Goal: Information Seeking & Learning: Learn about a topic

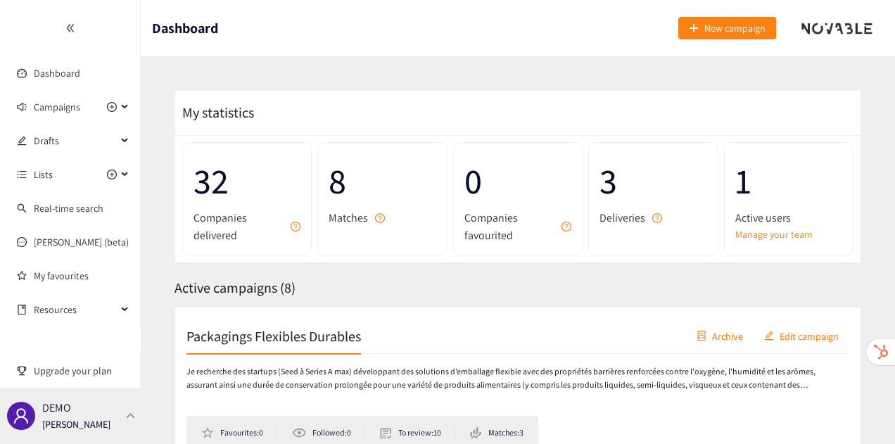
click at [119, 425] on div "DEMO [PERSON_NAME]" at bounding box center [70, 416] width 141 height 56
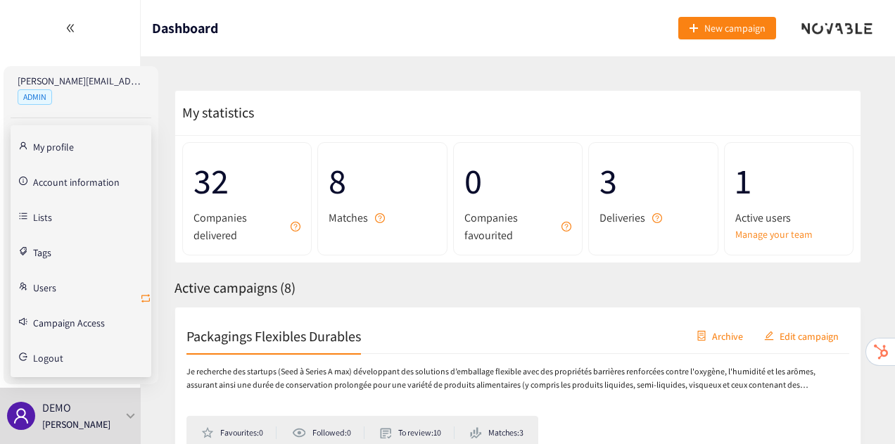
click at [147, 295] on icon "retweet" at bounding box center [145, 298] width 8 height 8
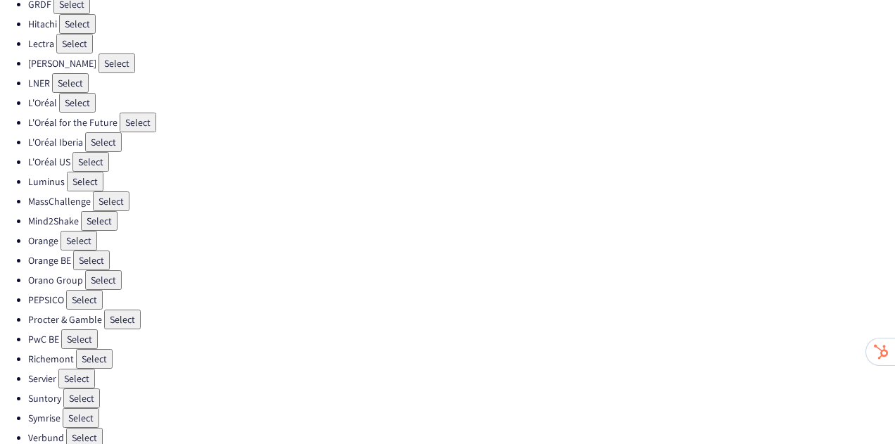
scroll to position [486, 0]
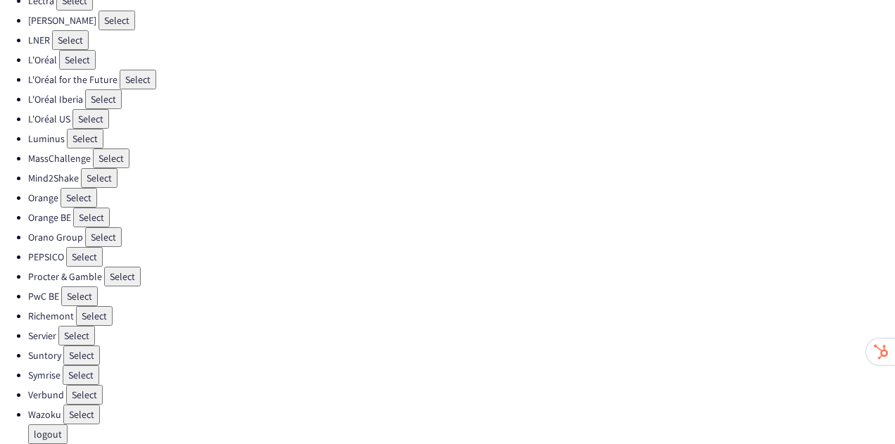
click at [75, 352] on button "Select" at bounding box center [81, 355] width 37 height 20
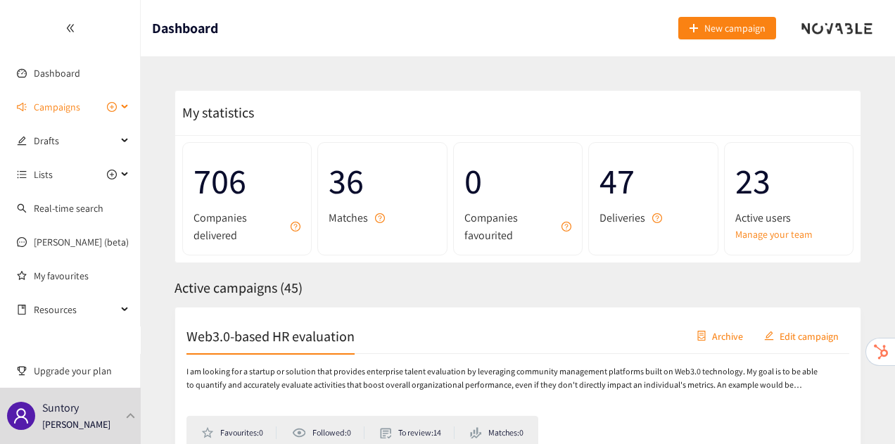
click at [69, 113] on span "Campaigns" at bounding box center [57, 107] width 46 height 28
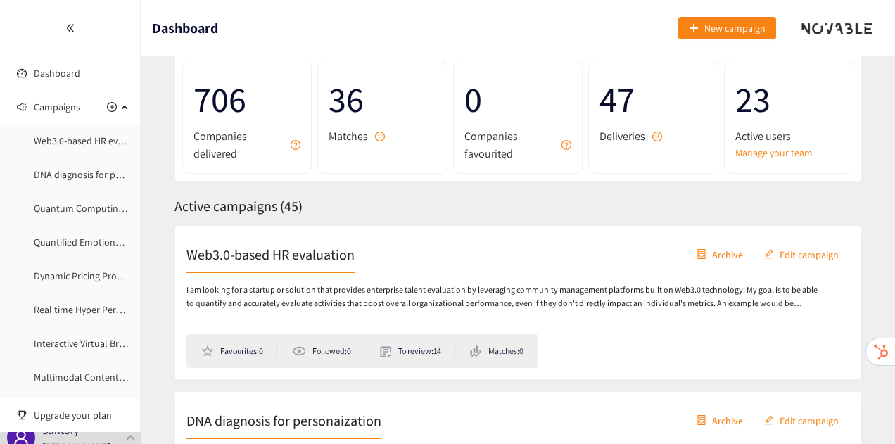
scroll to position [82, 0]
click at [784, 150] on link "Manage your team" at bounding box center [788, 151] width 107 height 15
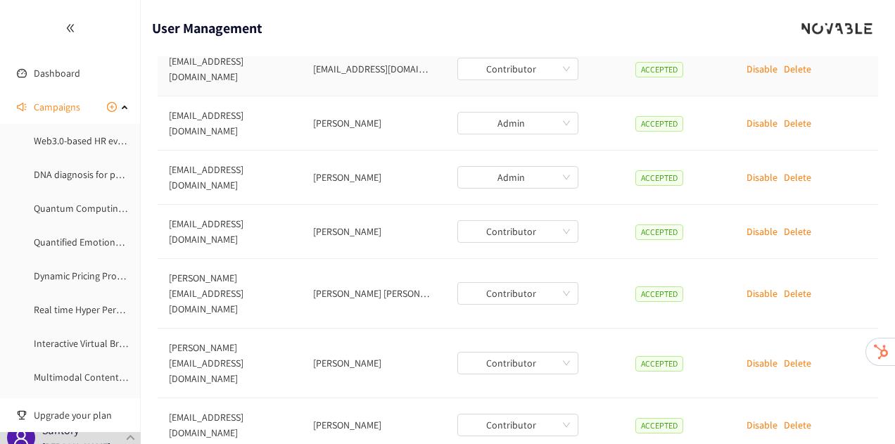
scroll to position [267, 0]
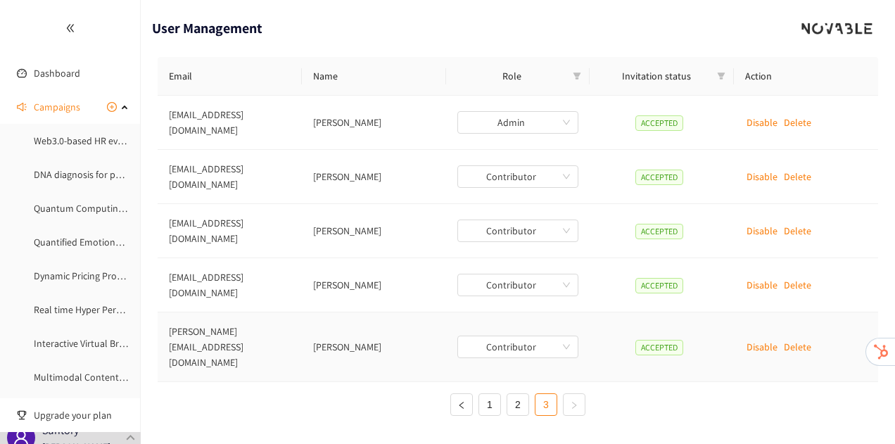
scroll to position [4, 0]
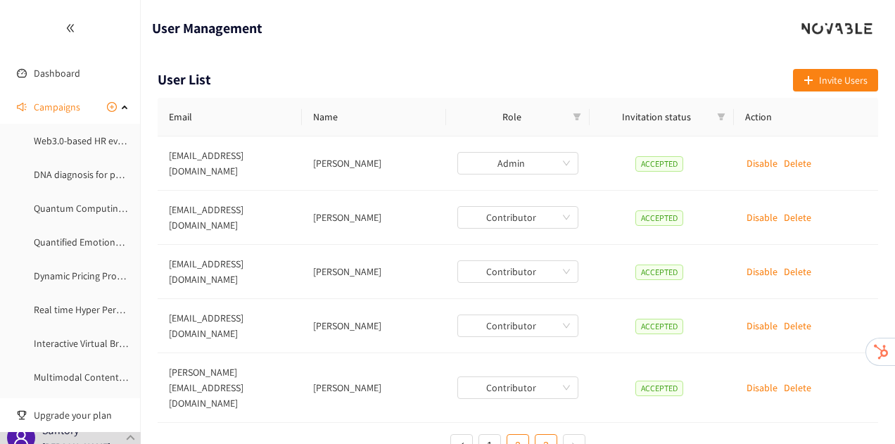
click at [518, 435] on link "2" at bounding box center [517, 445] width 21 height 21
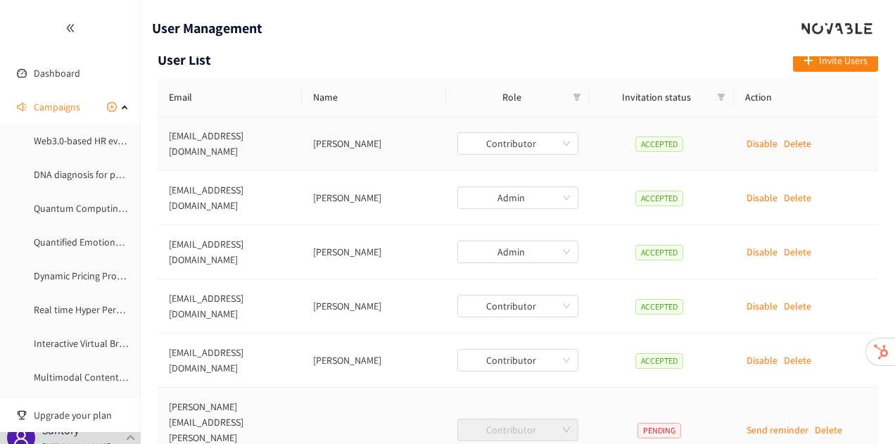
scroll to position [267, 0]
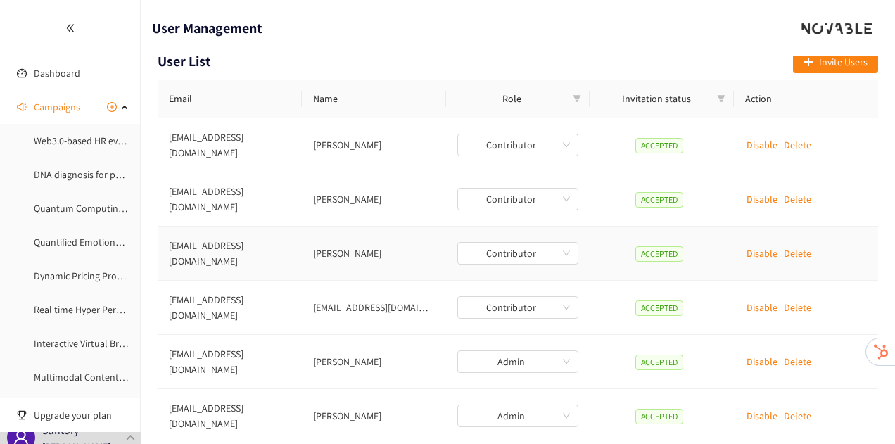
scroll to position [22, 0]
click at [50, 110] on span "Campaigns" at bounding box center [57, 107] width 46 height 28
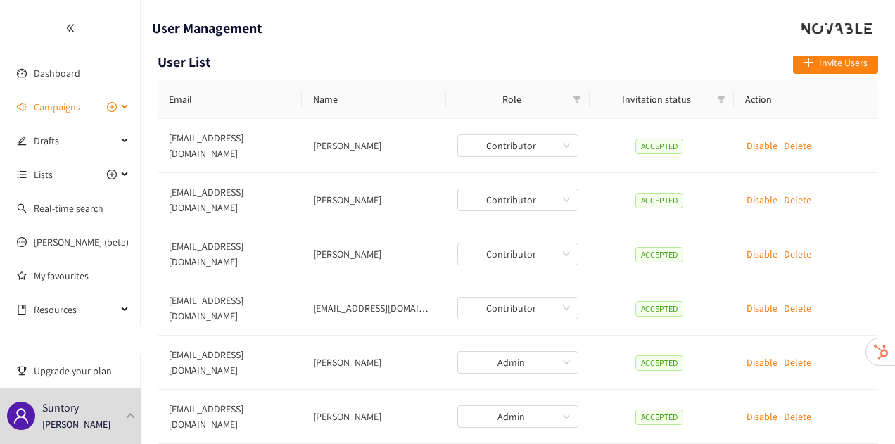
click at [63, 110] on span "Campaigns" at bounding box center [57, 107] width 46 height 28
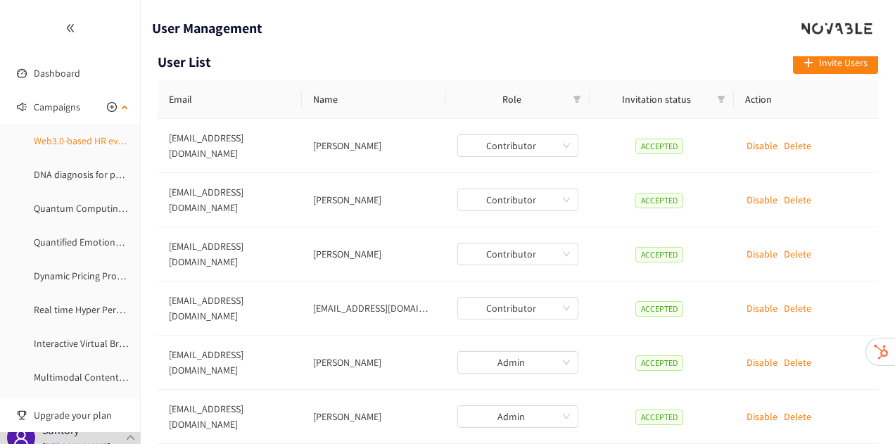
click at [55, 143] on link "Web3.0-based HR evaluation" at bounding box center [93, 140] width 119 height 13
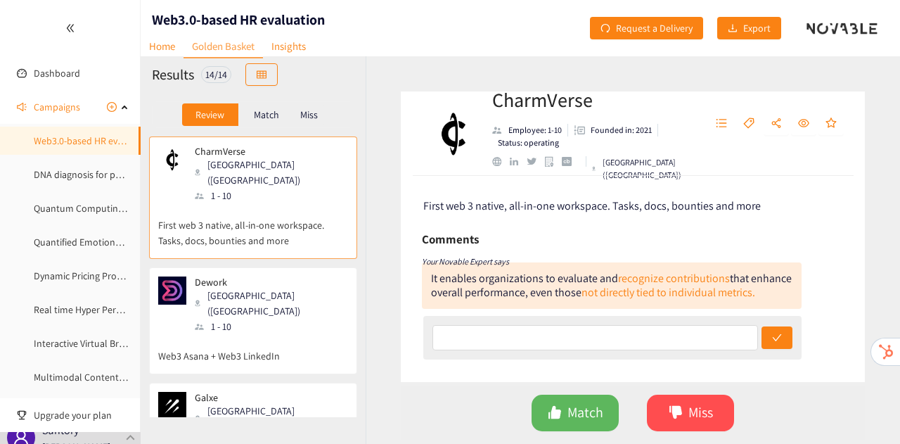
click at [274, 113] on p "Match" at bounding box center [266, 114] width 25 height 11
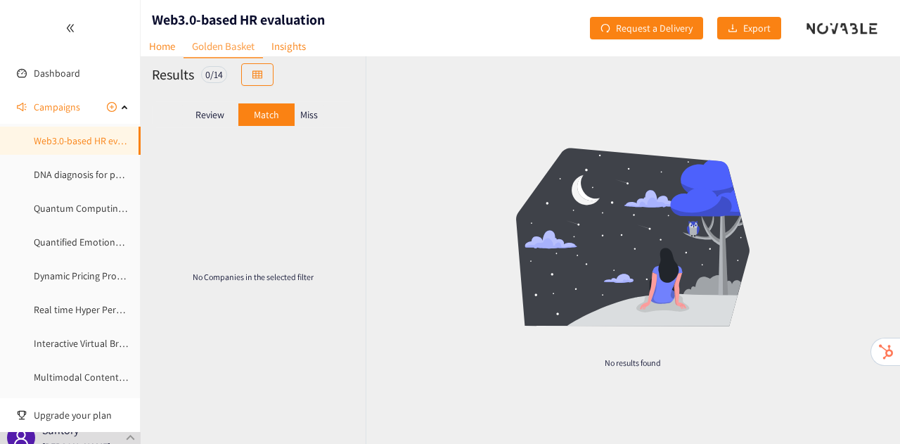
click at [200, 118] on p "Review" at bounding box center [210, 114] width 29 height 11
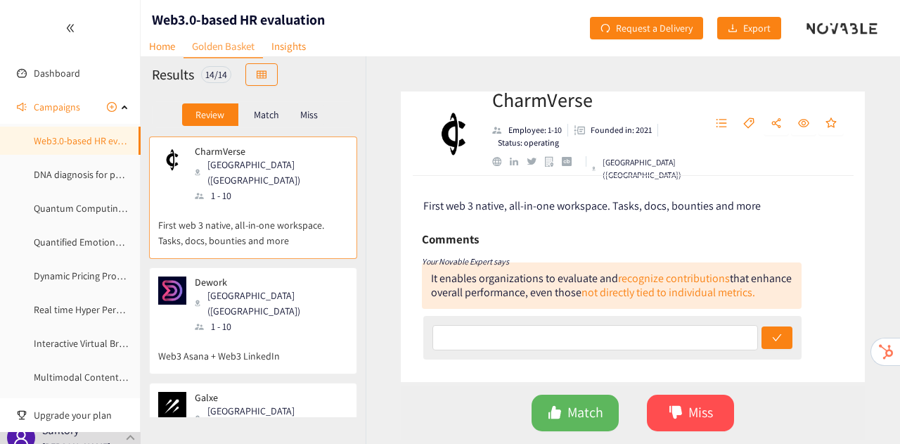
click at [321, 122] on div "Miss" at bounding box center [310, 114] width 30 height 23
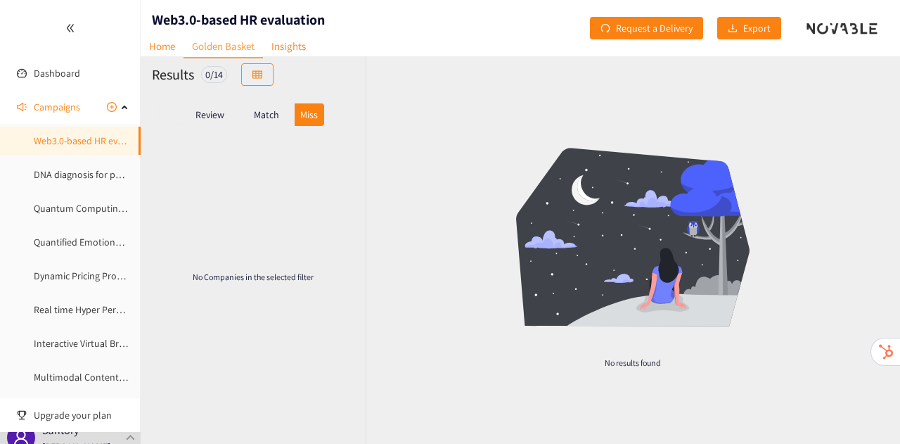
click at [272, 114] on p "Match" at bounding box center [266, 114] width 25 height 11
click at [224, 107] on div "Review" at bounding box center [210, 114] width 56 height 23
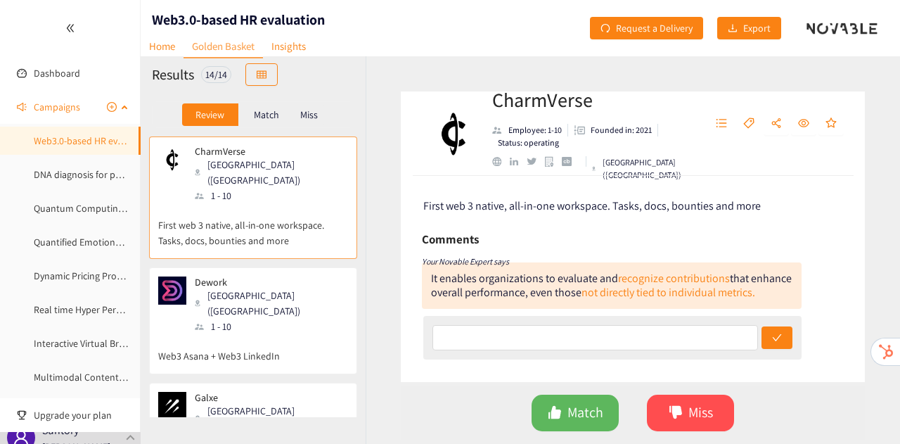
click at [95, 144] on link "Web3.0-based HR evaluation" at bounding box center [93, 140] width 119 height 13
click at [67, 171] on link "DNA diagnosis for personaization" at bounding box center [103, 174] width 139 height 13
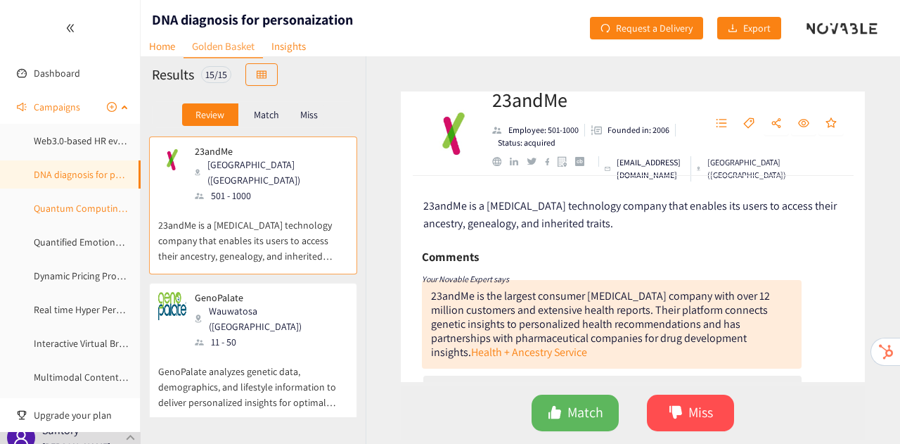
click at [72, 210] on link "Quantum Computing for marketing" at bounding box center [108, 208] width 148 height 13
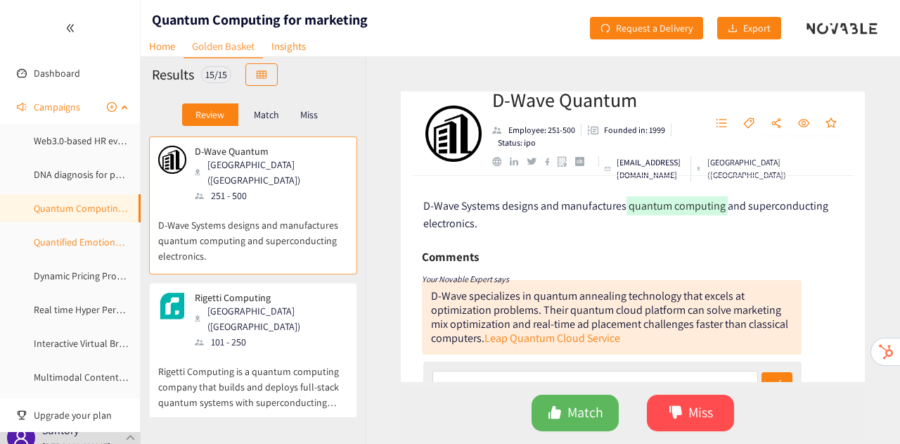
click at [88, 243] on link "Quantified Emotional Insight" at bounding box center [94, 242] width 120 height 13
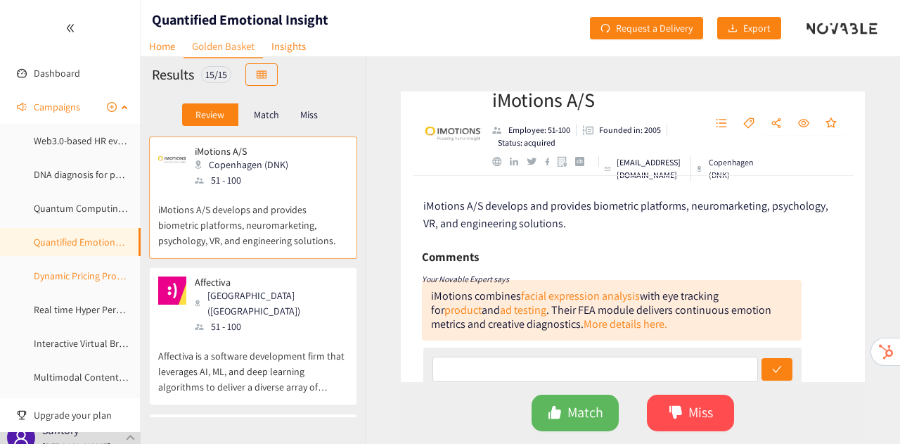
click at [79, 276] on link "Dynamic Pricing Promotion based on AI x Big Retail Data" at bounding box center [151, 275] width 234 height 13
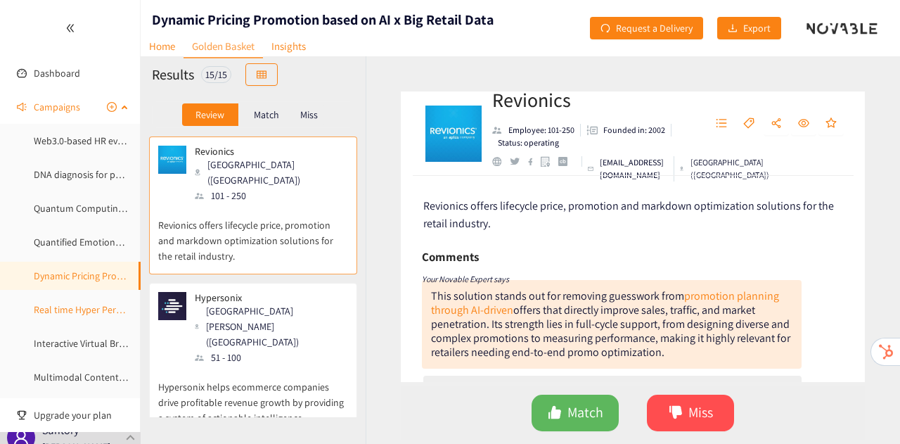
click at [62, 312] on link "Real time Hyper Personalized Marketing" at bounding box center [117, 309] width 166 height 13
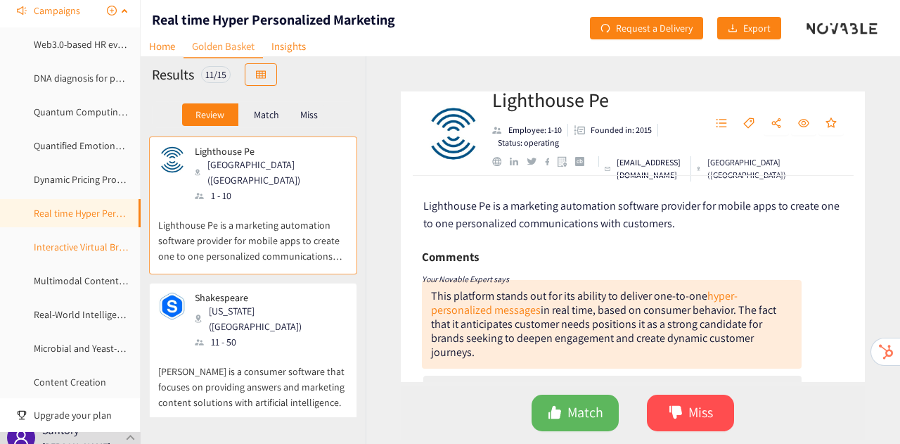
click at [63, 249] on link "Interactive Virtual Brand Ambassadair" at bounding box center [113, 247] width 158 height 13
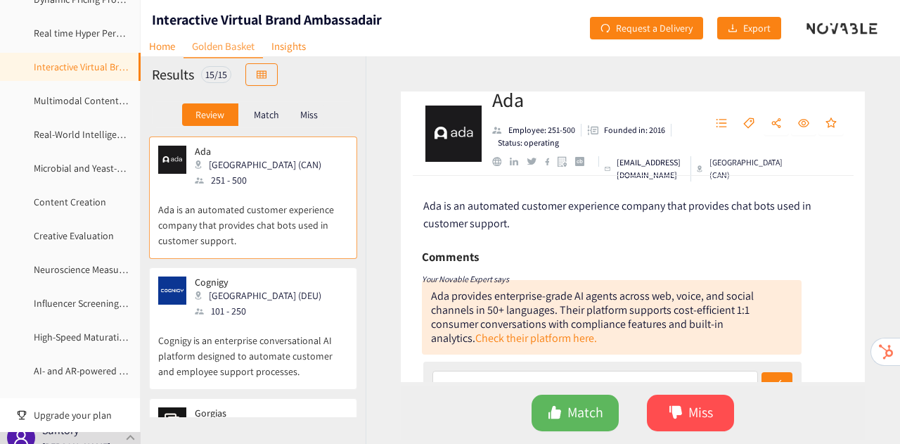
scroll to position [277, 0]
click at [62, 106] on link "Multimodal Content Creation" at bounding box center [95, 100] width 123 height 13
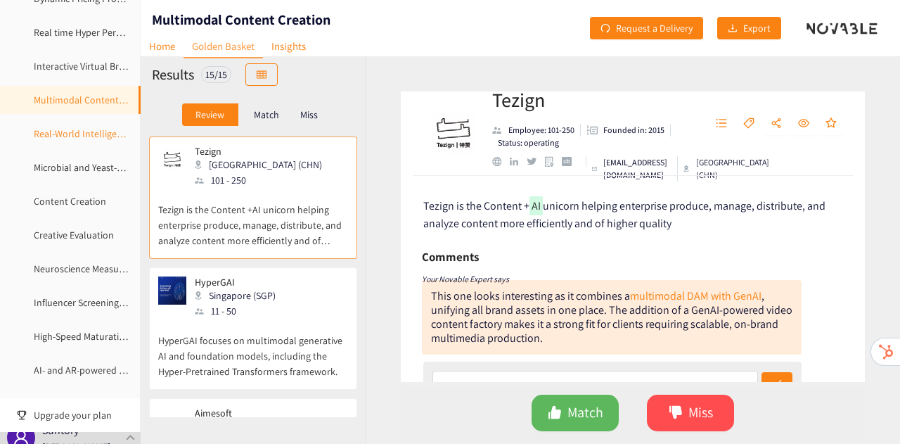
click at [60, 129] on link "Real-World Intelligence" at bounding box center [83, 133] width 98 height 13
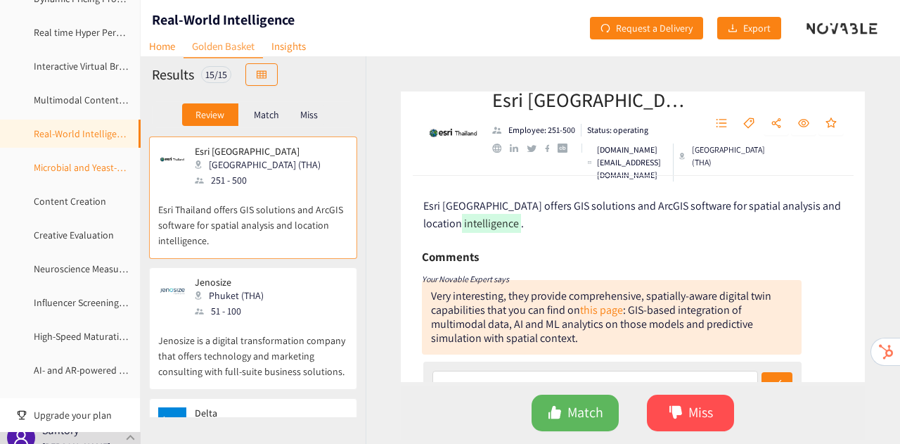
click at [53, 163] on link "Microbial and Yeast-Driven Technologies for Food & Beverage Innovation" at bounding box center [184, 167] width 300 height 13
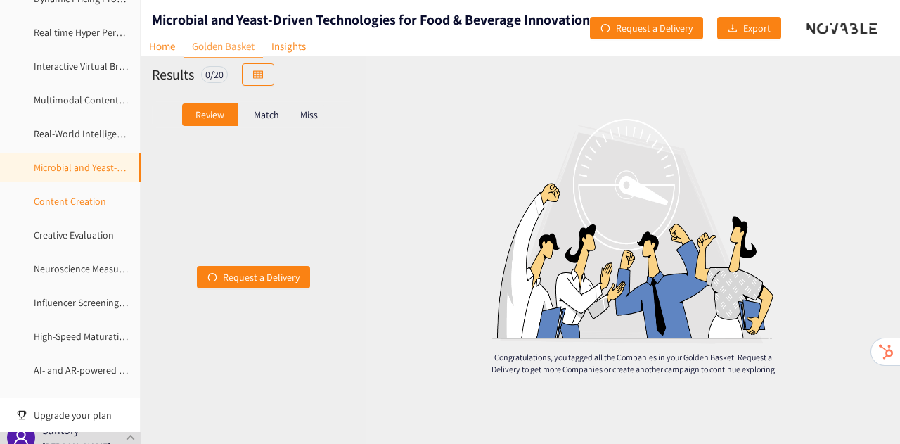
click at [56, 195] on link "Content Creation" at bounding box center [70, 201] width 72 height 13
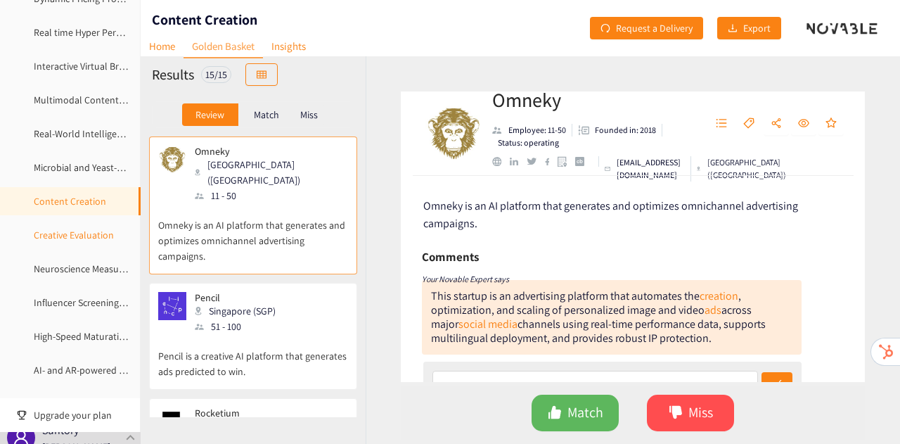
click at [71, 240] on link "Creative Evaluation" at bounding box center [74, 235] width 80 height 13
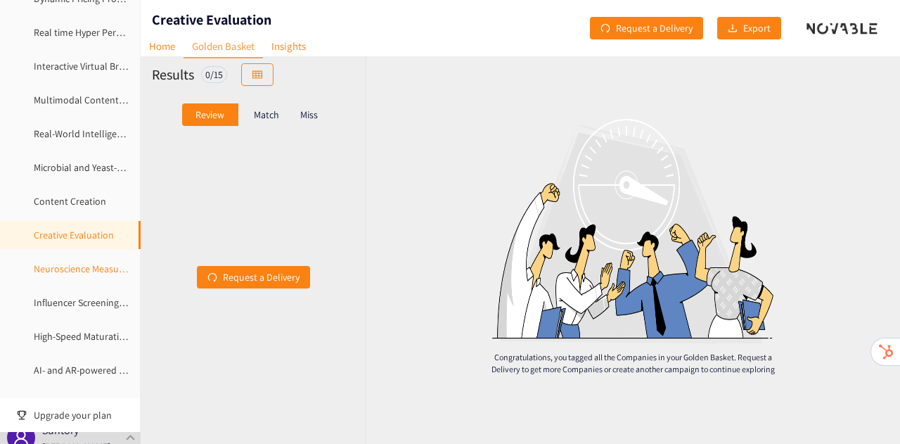
click at [75, 265] on link "Neuroscience Measurement" at bounding box center [92, 268] width 116 height 13
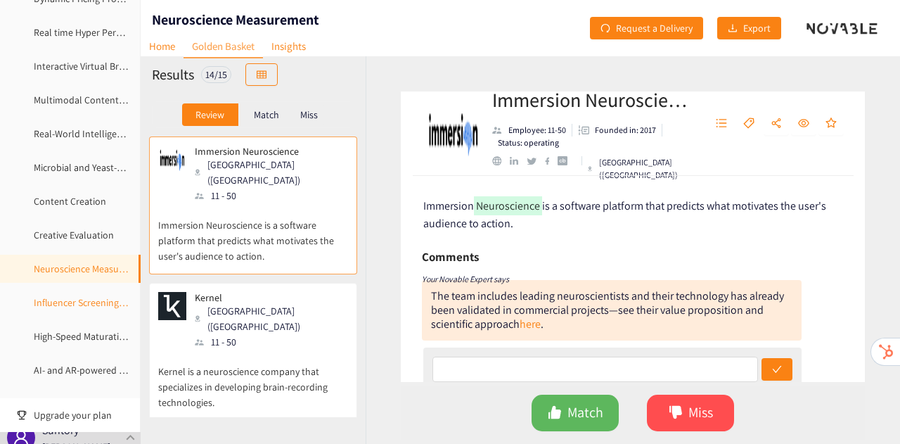
click at [75, 296] on link "Influencer Screening and Measurement" at bounding box center [115, 302] width 163 height 13
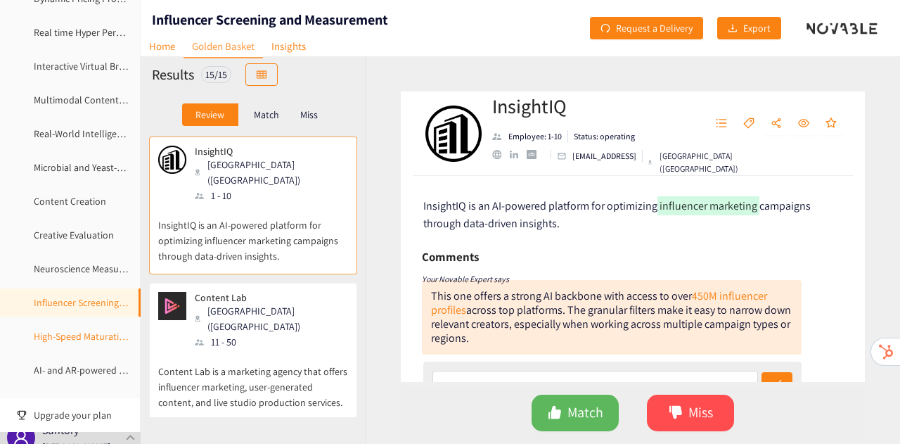
click at [80, 336] on link "High-Speed Maturation of spirits" at bounding box center [101, 336] width 134 height 13
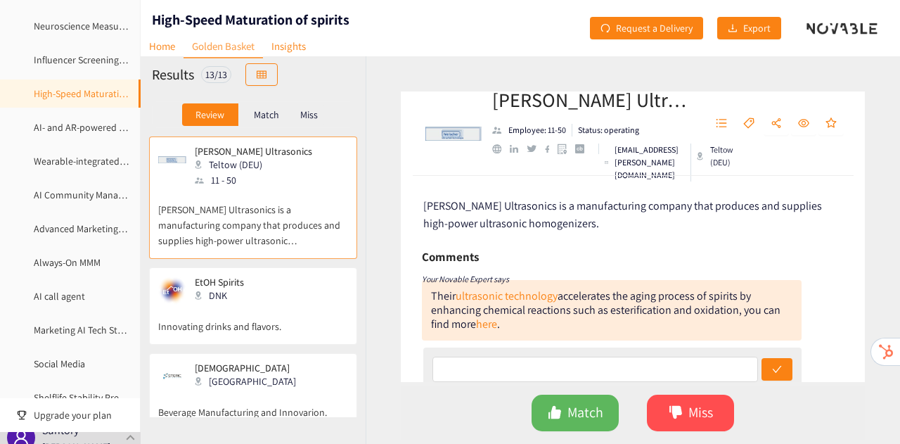
scroll to position [520, 0]
click at [87, 120] on link "AI- and AR-powered planogram and store layout optimization solutions" at bounding box center [184, 126] width 300 height 13
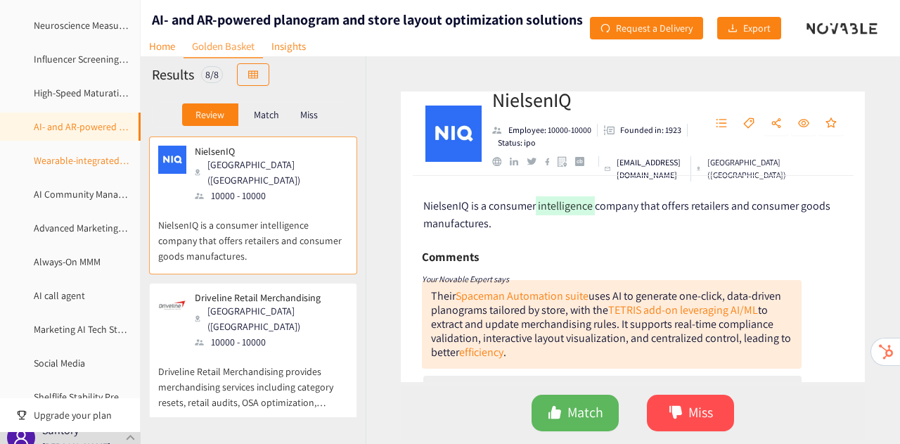
click at [84, 154] on link "Wearable-integrated health tracking solutions" at bounding box center [130, 160] width 193 height 13
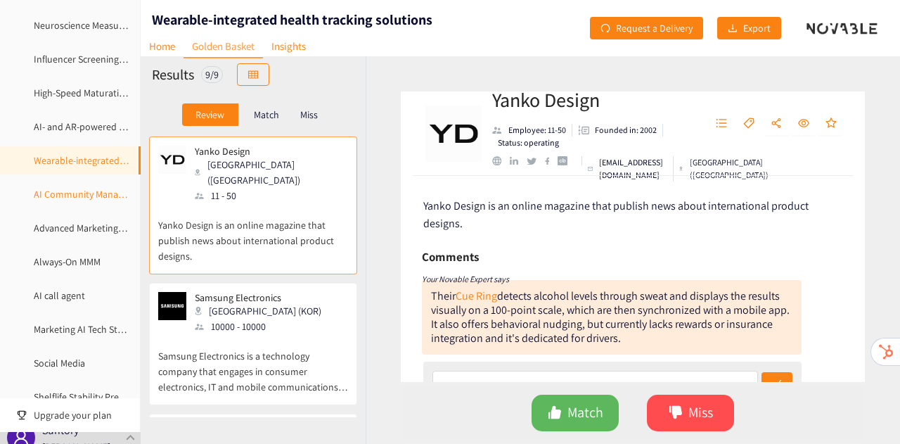
click at [70, 200] on link "AI Community Management" at bounding box center [92, 194] width 117 height 13
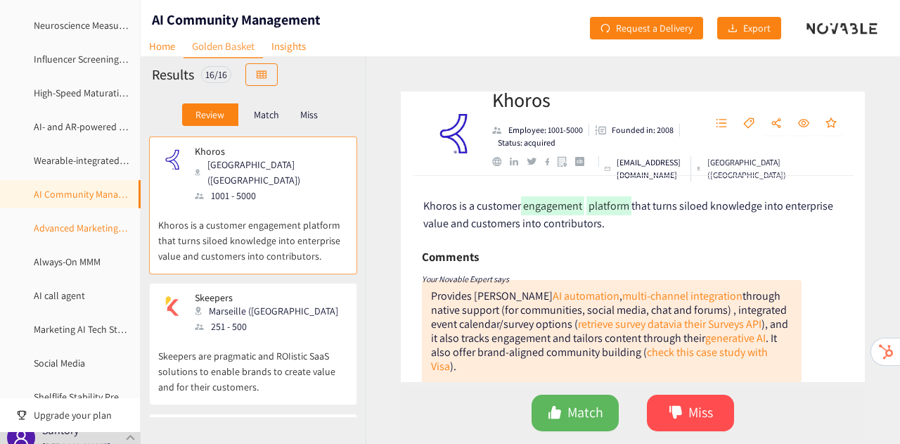
click at [76, 223] on link "Advanced Marketing Measurement" at bounding box center [106, 228] width 144 height 13
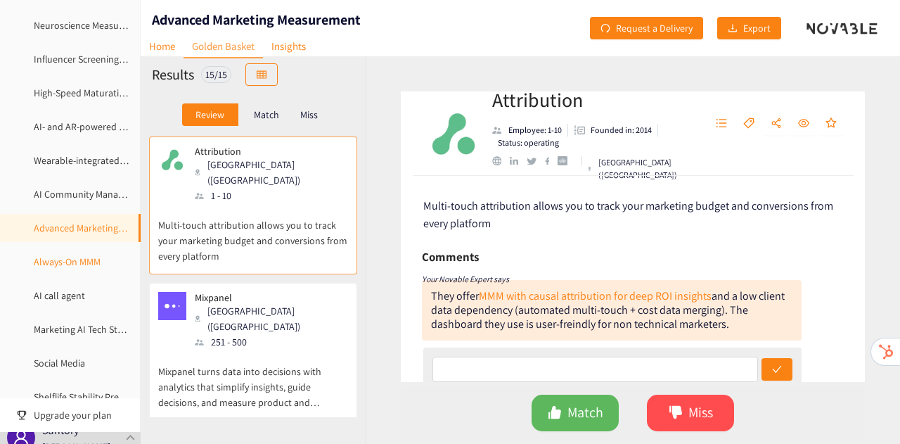
click at [74, 268] on link "Always-On MMM" at bounding box center [67, 261] width 67 height 13
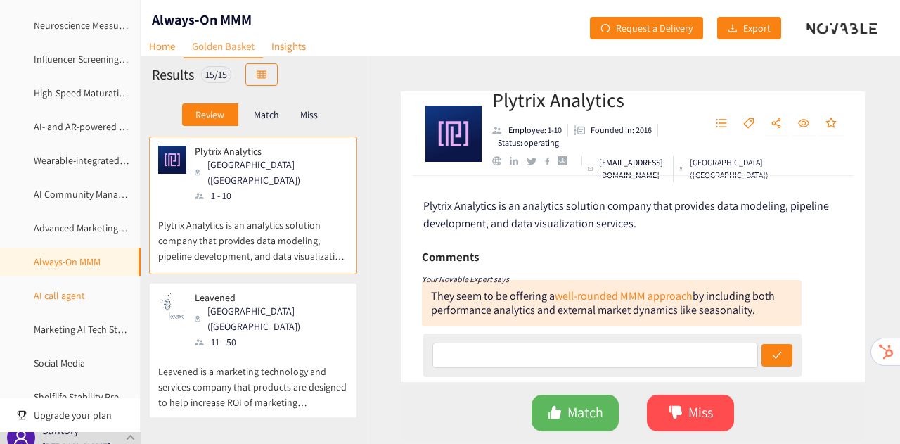
click at [71, 301] on link "AI call agent" at bounding box center [59, 295] width 51 height 13
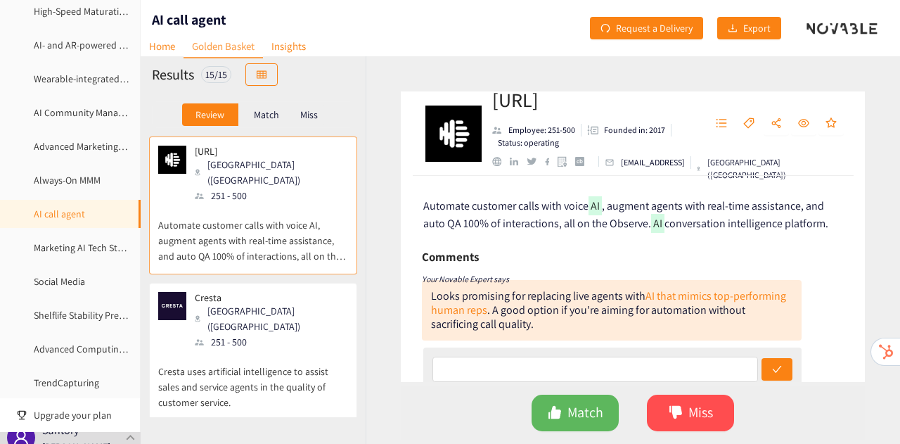
scroll to position [606, 0]
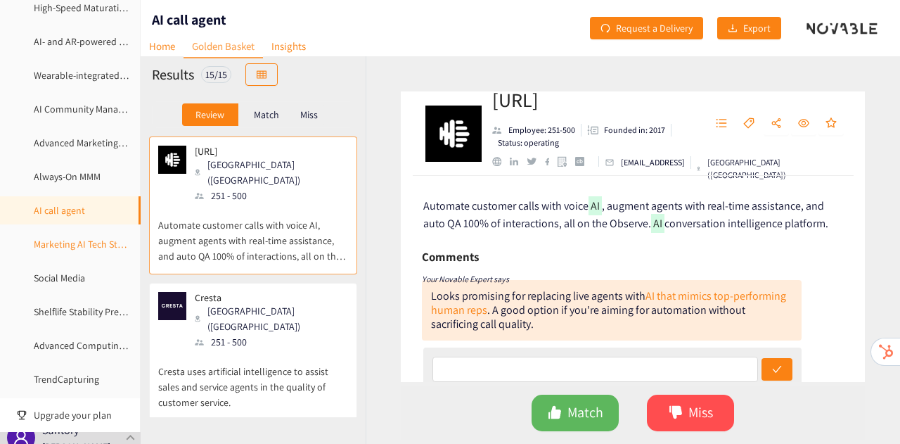
click at [84, 241] on link "Marketing AI Tech Study" at bounding box center [83, 244] width 99 height 13
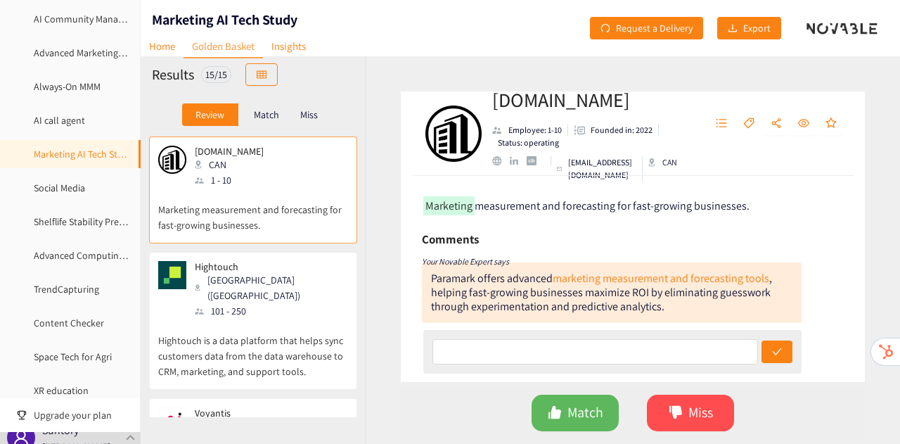
scroll to position [696, 0]
click at [75, 181] on link "Social Media" at bounding box center [59, 187] width 51 height 13
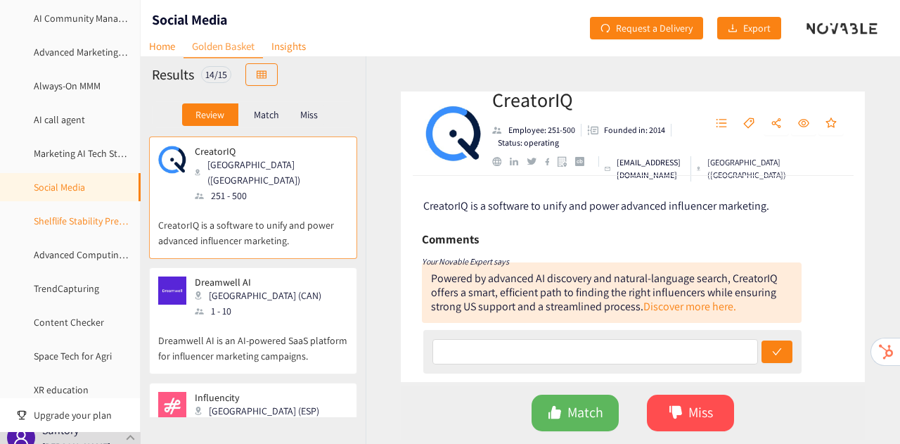
click at [60, 218] on link "Shelflife Stability Prediction" at bounding box center [91, 221] width 114 height 13
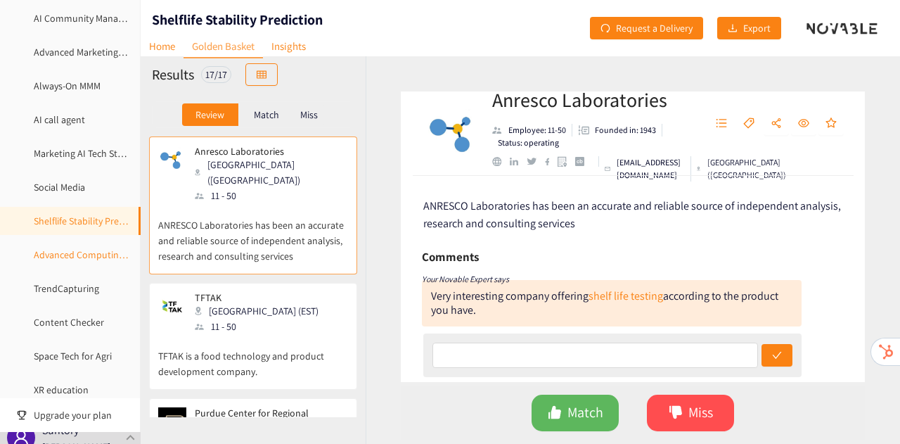
click at [63, 257] on link "Advanced Computing Research" at bounding box center [99, 254] width 130 height 13
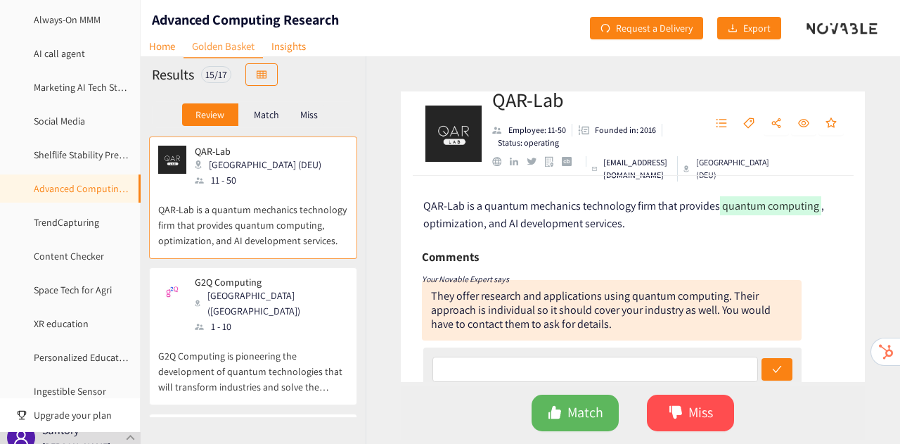
scroll to position [764, 0]
click at [66, 223] on link "TrendCapturing" at bounding box center [66, 221] width 65 height 13
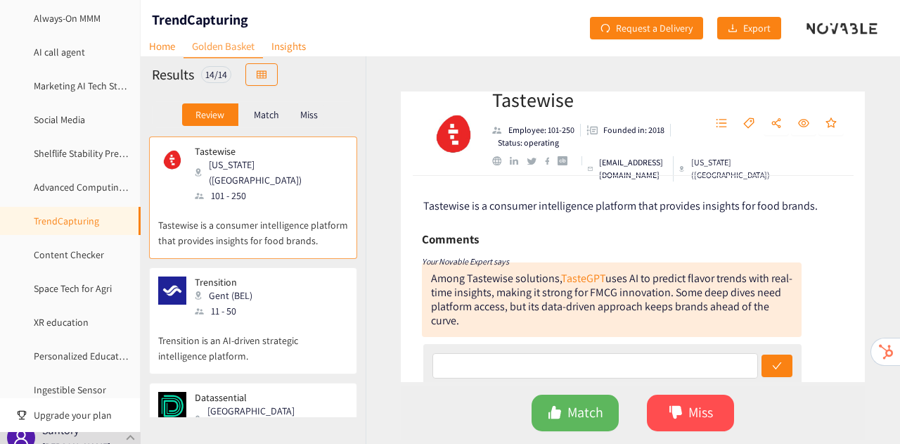
scroll to position [848, 0]
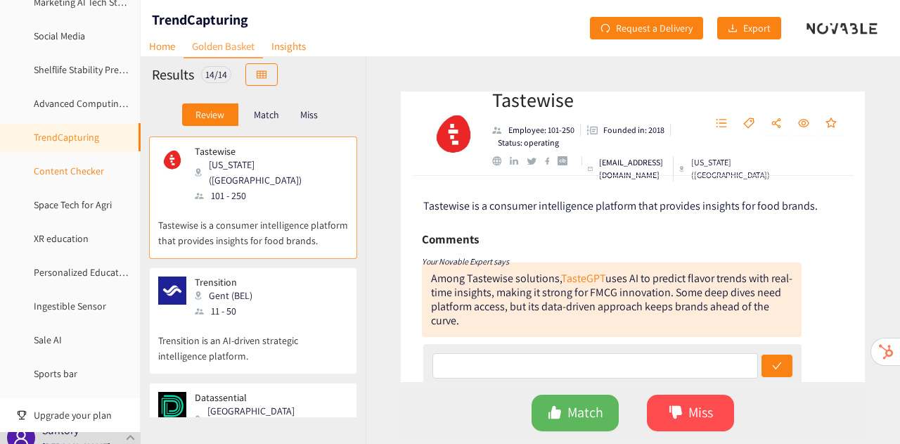
click at [63, 166] on link "Content Checker" at bounding box center [69, 171] width 70 height 13
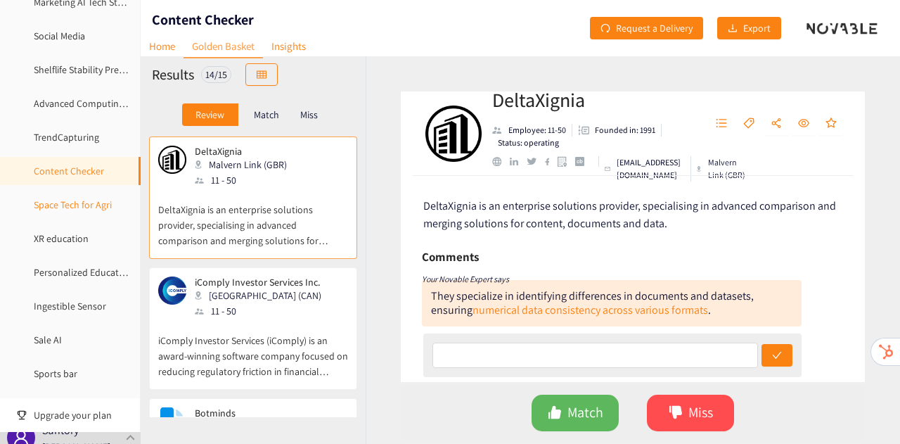
click at [57, 204] on link "Space Tech for Agri" at bounding box center [73, 204] width 78 height 13
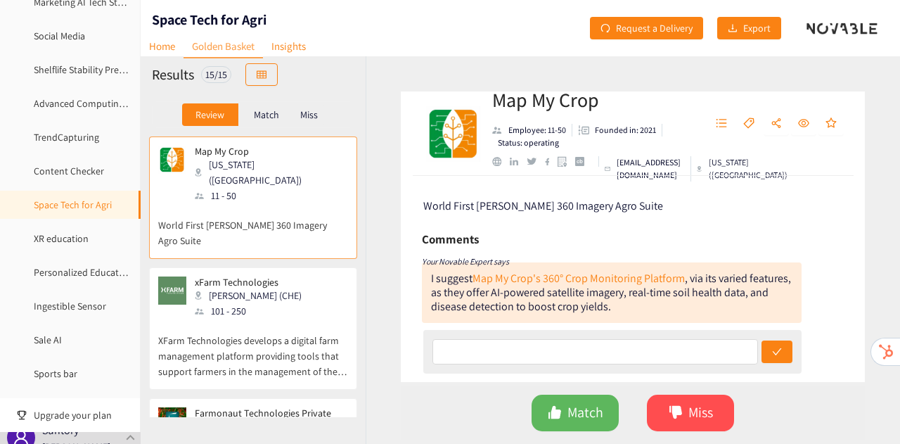
scroll to position [879, 0]
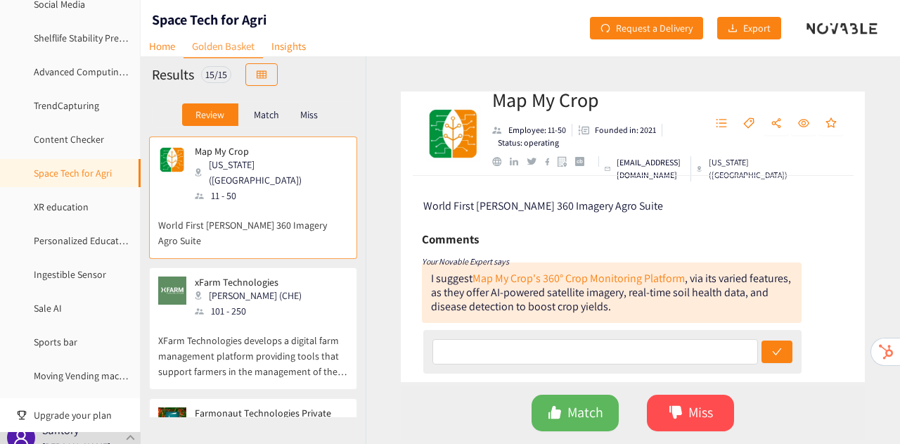
click at [57, 204] on link "XR education" at bounding box center [61, 206] width 55 height 13
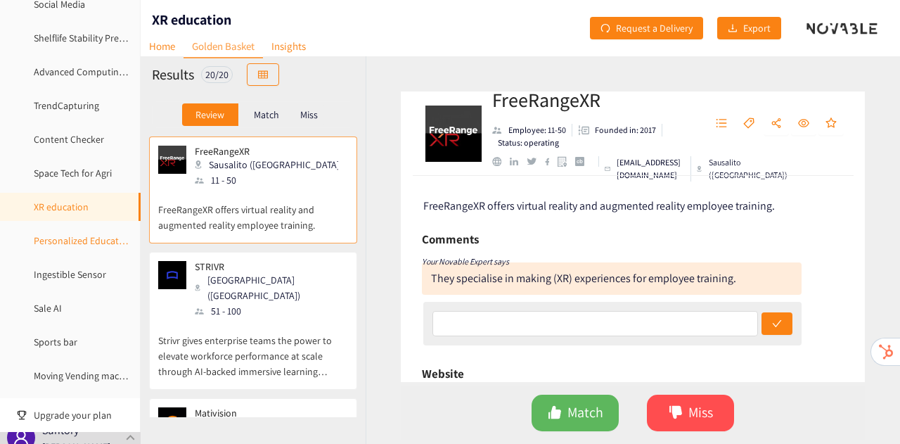
click at [59, 240] on link "Personalized Education" at bounding box center [83, 240] width 98 height 13
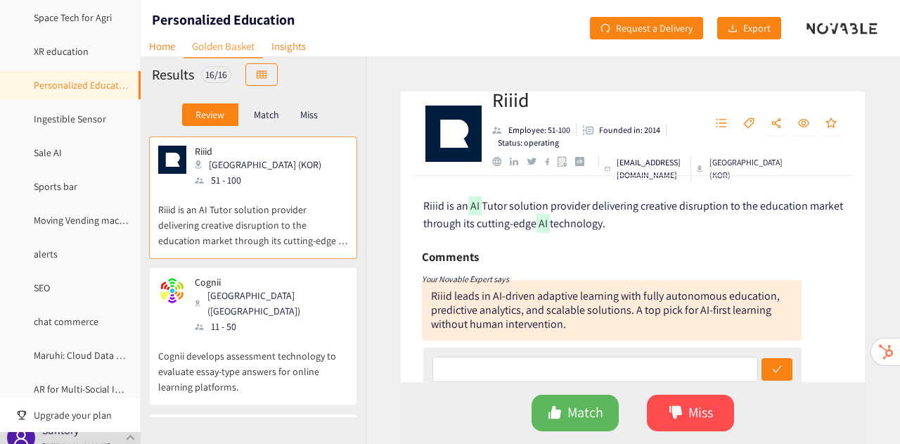
scroll to position [1039, 0]
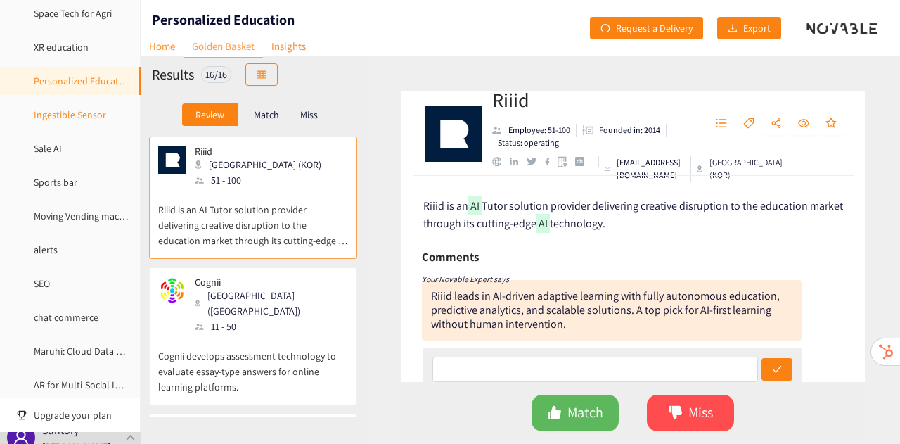
click at [63, 113] on link "Ingestible Sensor" at bounding box center [70, 114] width 72 height 13
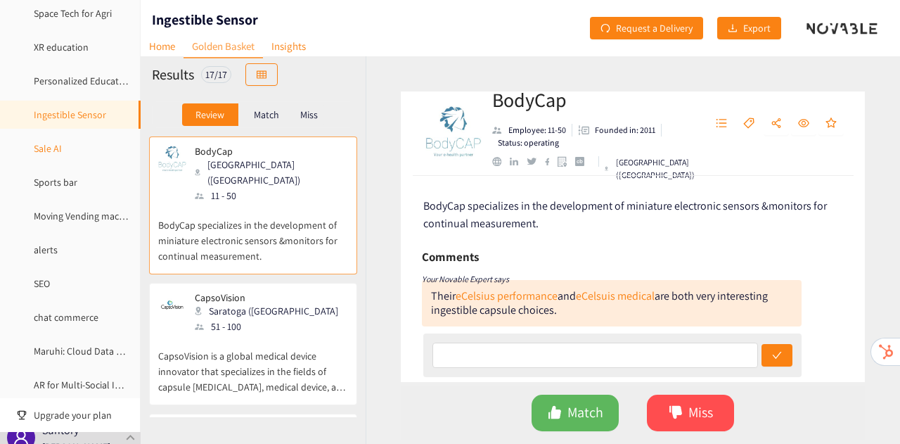
click at [61, 146] on link "Sale AI" at bounding box center [48, 148] width 28 height 13
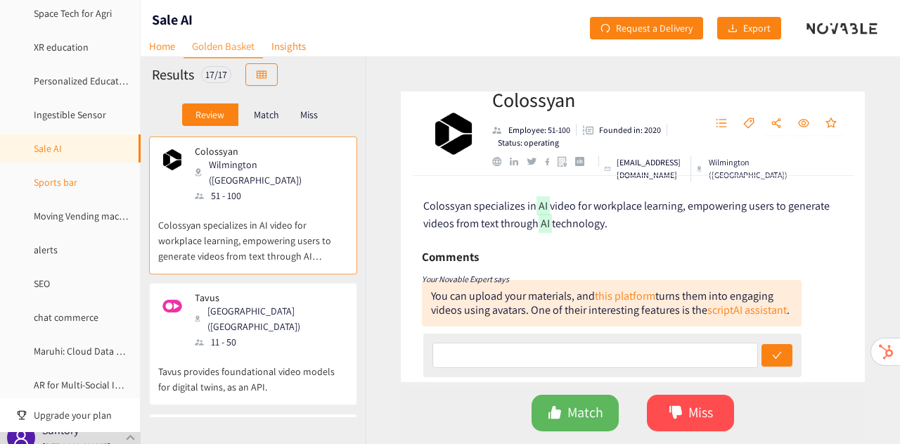
click at [44, 189] on link "Sports bar" at bounding box center [56, 182] width 44 height 13
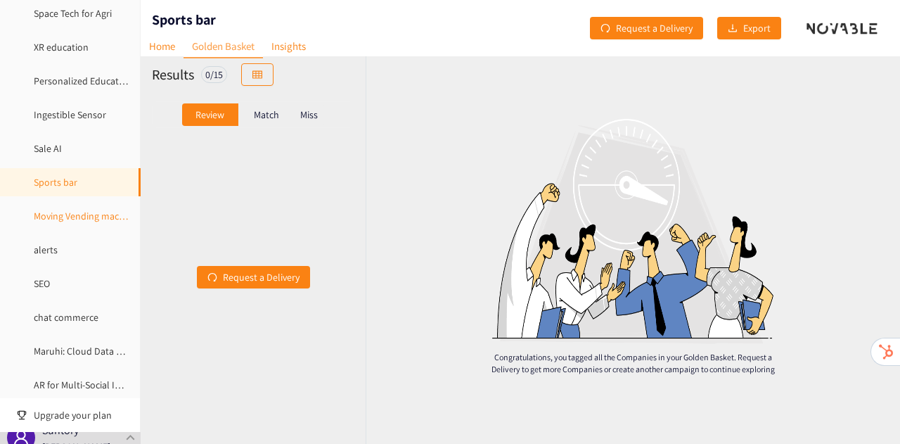
click at [60, 219] on link "Moving Vending machine" at bounding box center [85, 216] width 103 height 13
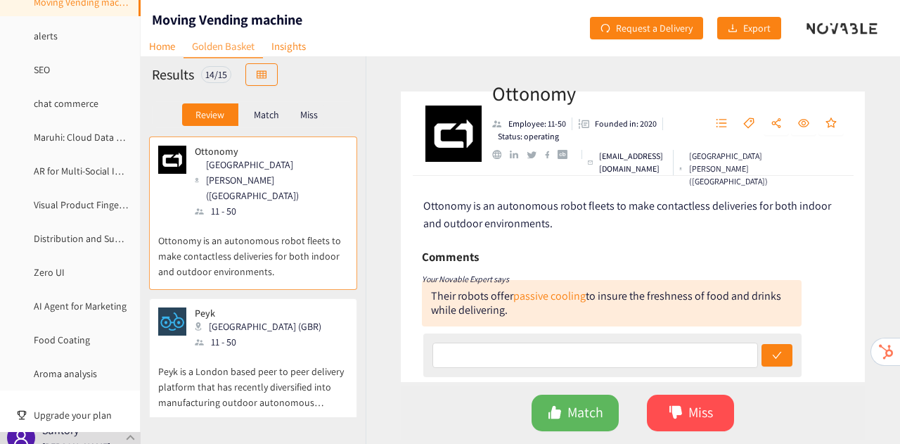
scroll to position [1257, 0]
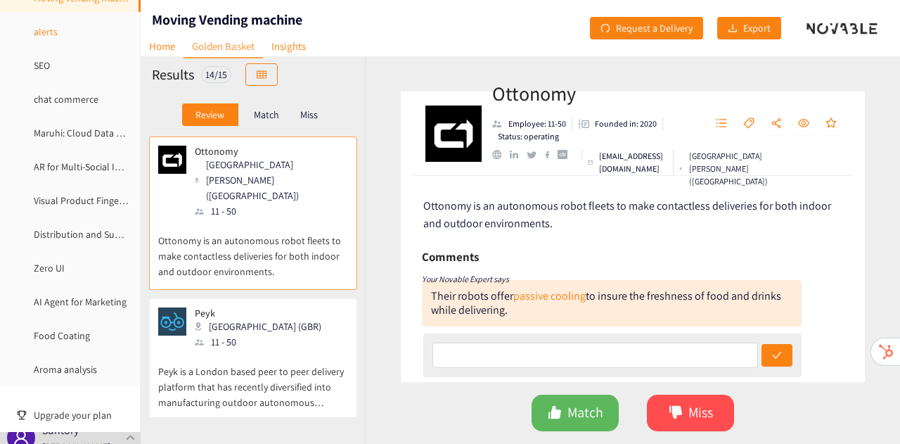
click at [48, 25] on link "alerts" at bounding box center [46, 31] width 24 height 13
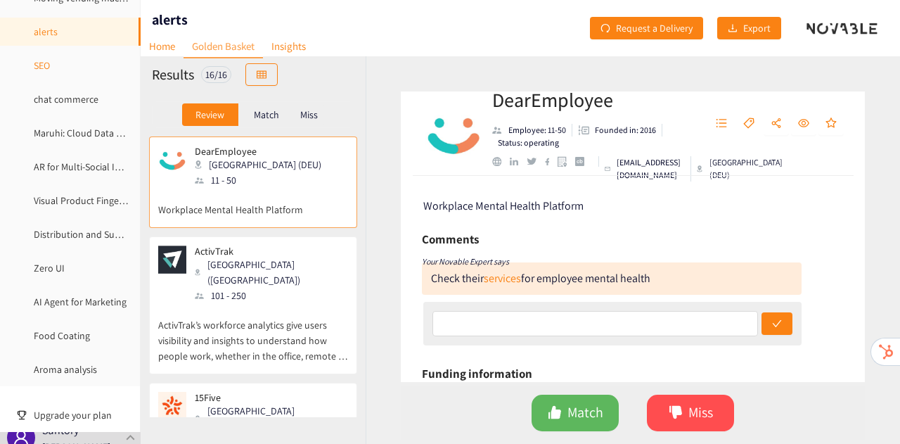
click at [47, 68] on link "SEO" at bounding box center [42, 65] width 16 height 13
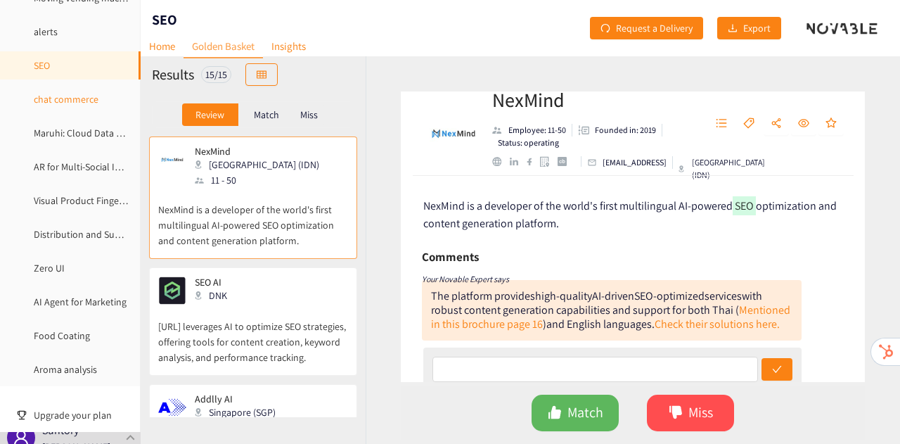
click at [44, 105] on link "chat commerce" at bounding box center [66, 99] width 65 height 13
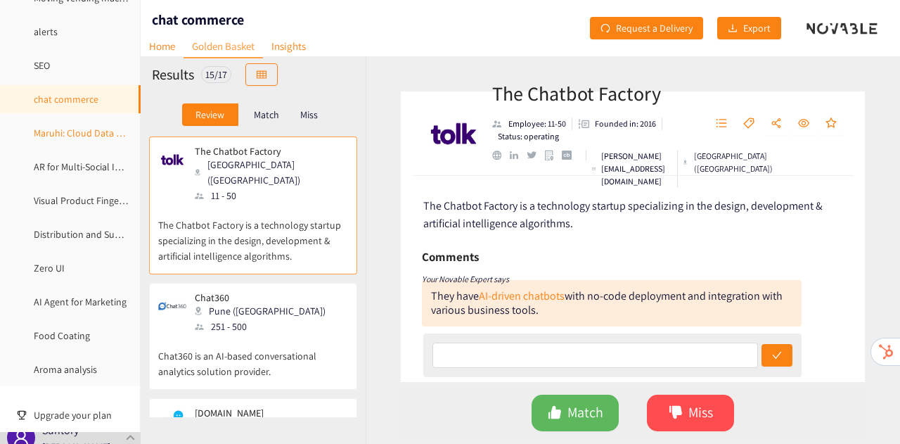
click at [49, 127] on link "Maruhi: Cloud Data Storage Service" at bounding box center [107, 133] width 146 height 13
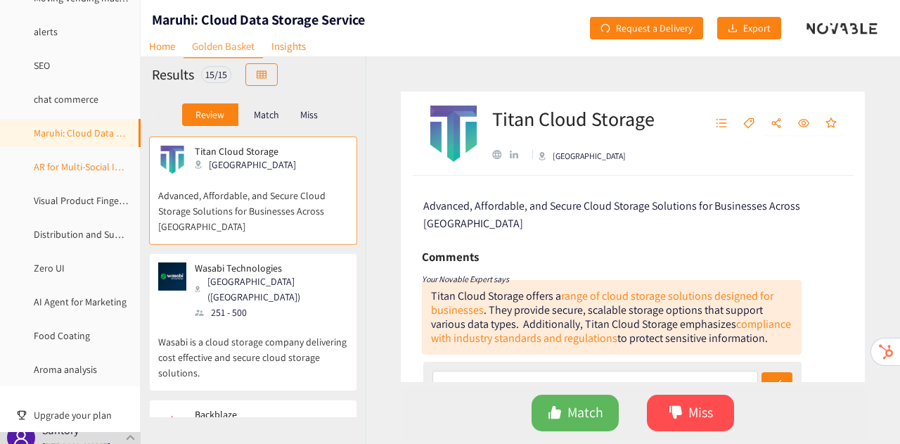
click at [55, 163] on link "AR for Multi-Social Interaction at Home" at bounding box center [115, 166] width 162 height 13
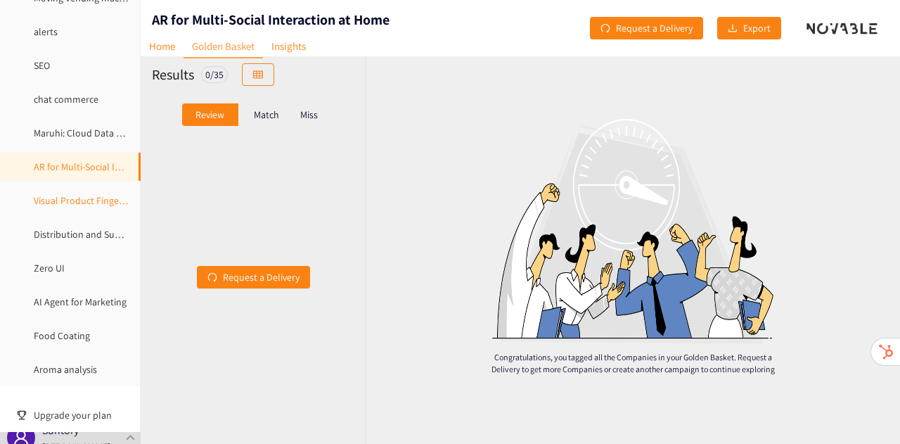
click at [64, 201] on link "Visual Product Fingerprinting" at bounding box center [95, 200] width 122 height 13
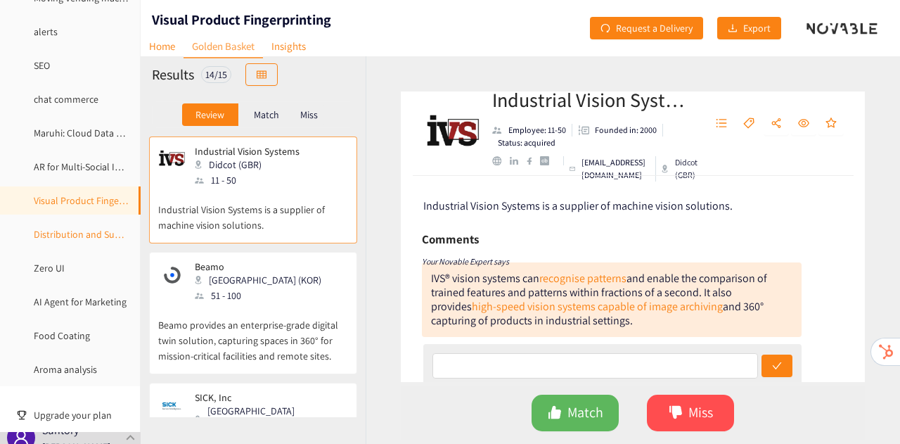
click at [58, 233] on link "Distribution and Supply Chain Partner (Soft Drink and Non-Alc.)" at bounding box center [165, 234] width 263 height 13
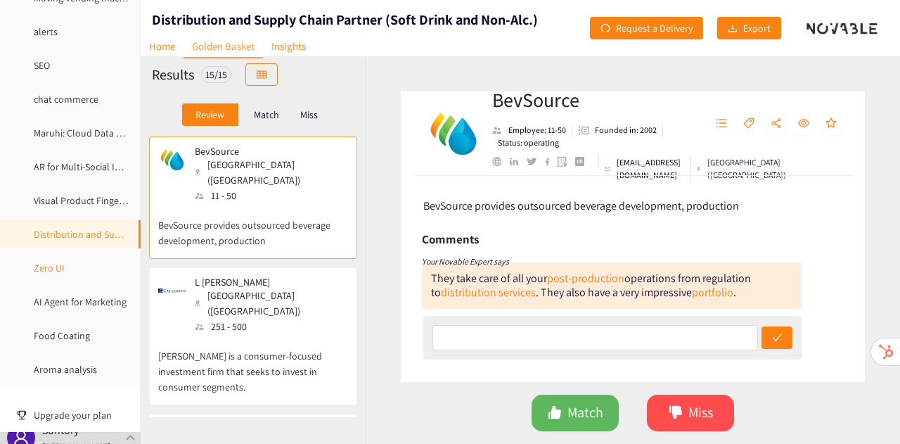
click at [62, 265] on link "Zero UI" at bounding box center [49, 268] width 31 height 13
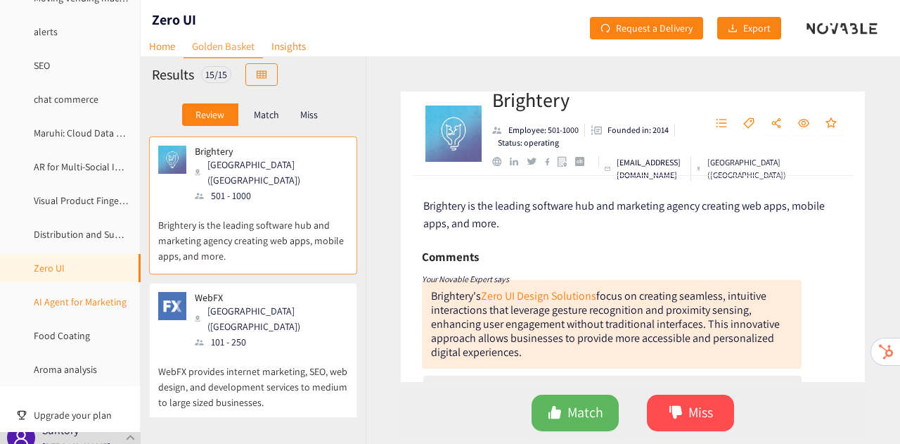
click at [69, 300] on link "AI Agent for Marketing" at bounding box center [80, 301] width 93 height 13
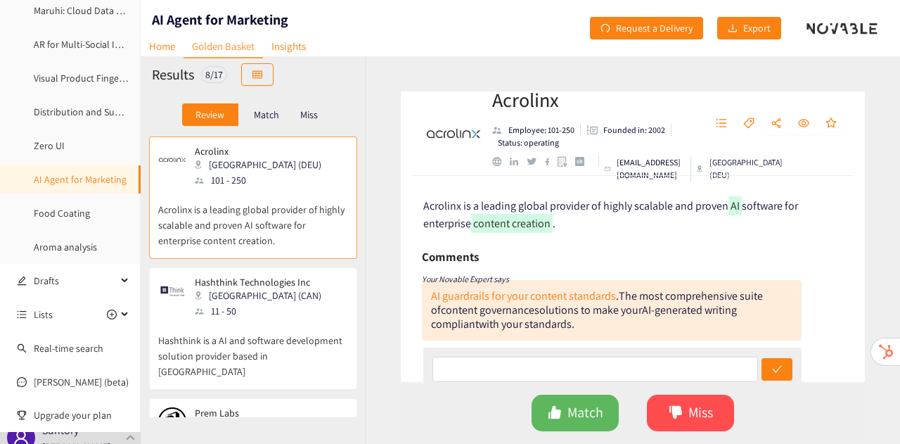
scroll to position [1382, 0]
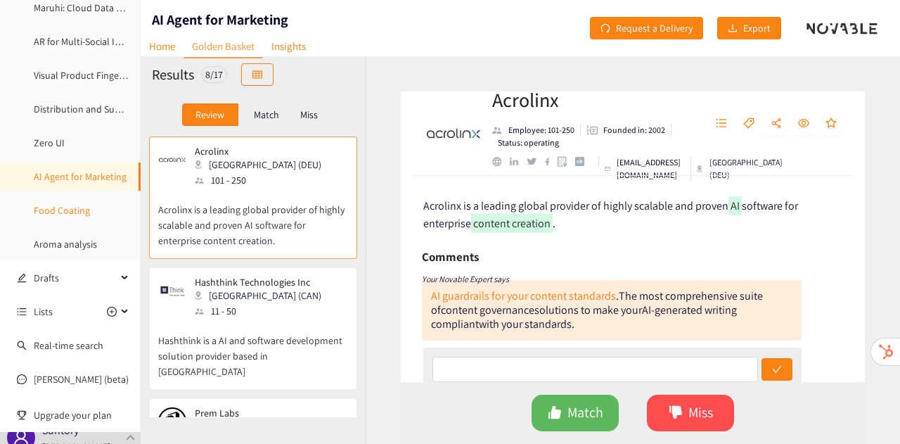
click at [59, 205] on link "Food Coating" at bounding box center [62, 210] width 56 height 13
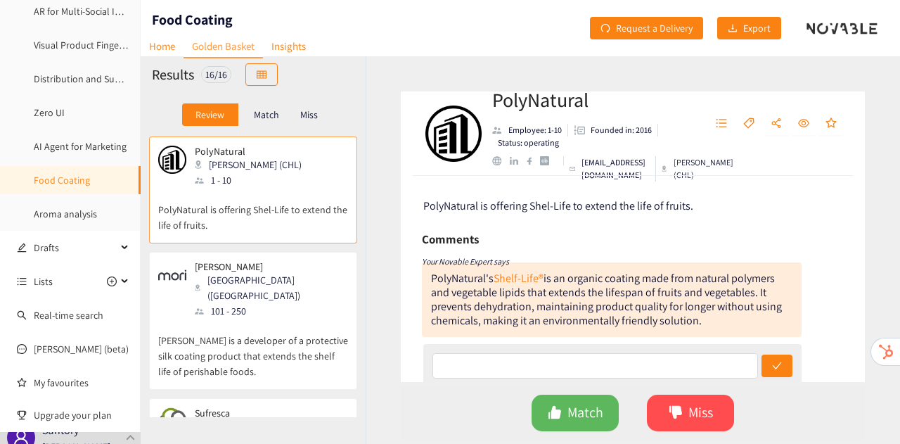
scroll to position [1414, 0]
click at [59, 206] on link "Aroma analysis" at bounding box center [65, 212] width 63 height 13
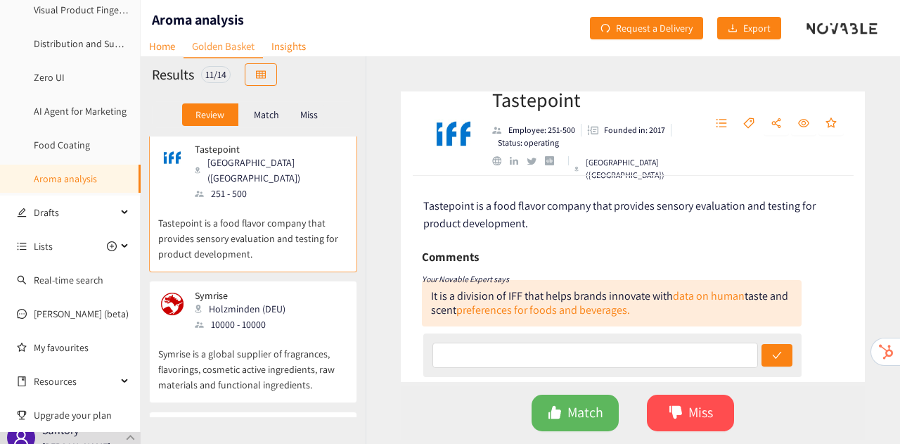
scroll to position [2, 0]
click at [205, 344] on p "Symrise is a global supplier of fragrances, flavorings, cosmetic active ingredi…" at bounding box center [253, 362] width 190 height 60
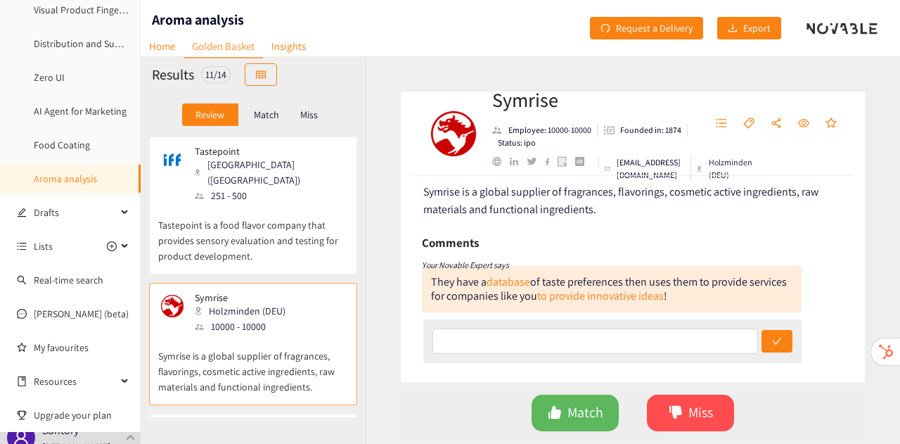
scroll to position [0, 0]
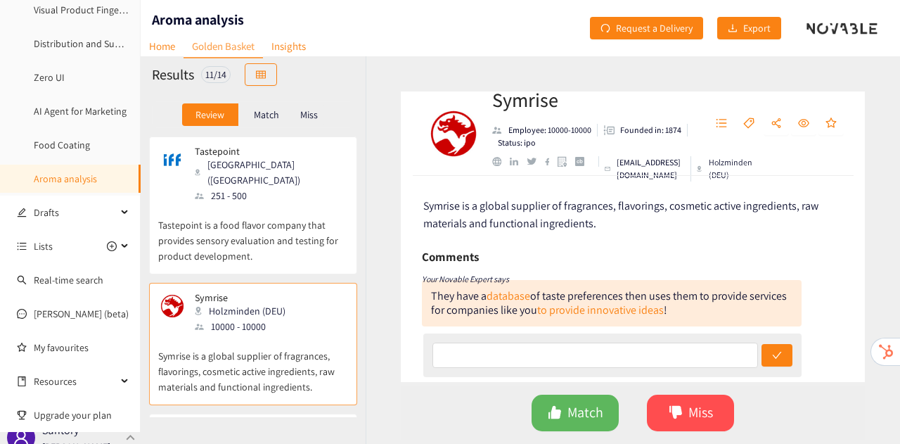
click at [82, 439] on p "[PERSON_NAME]" at bounding box center [76, 446] width 68 height 15
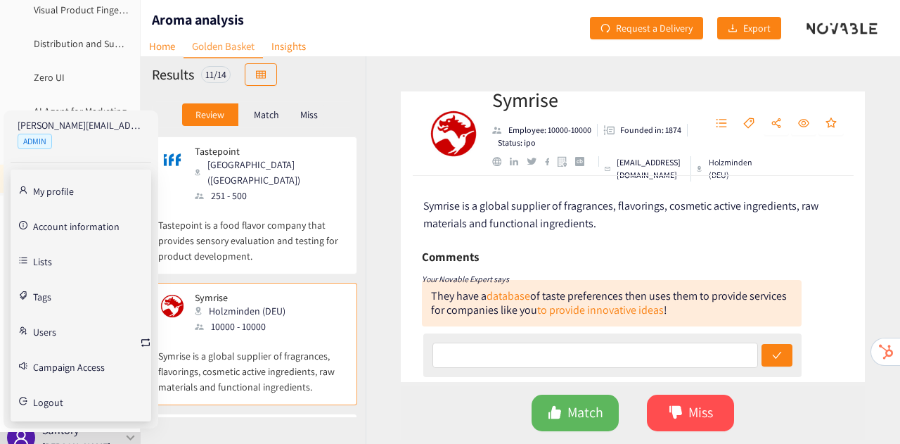
click at [57, 226] on link "Account information" at bounding box center [76, 225] width 87 height 13
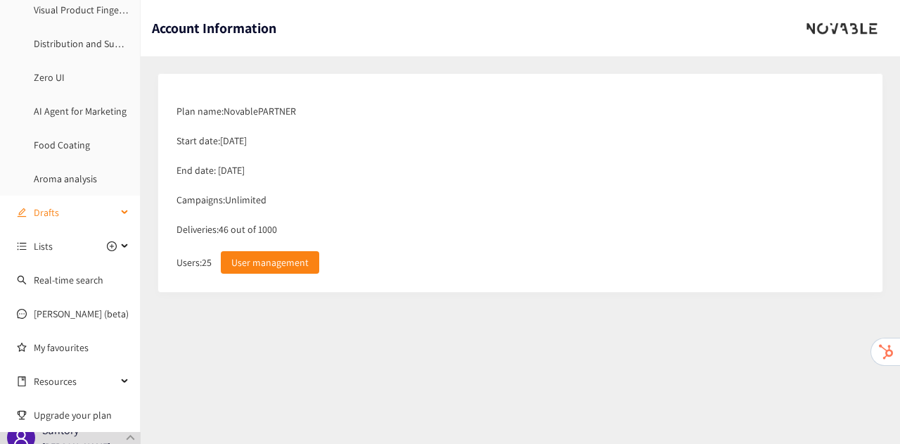
click at [62, 215] on span "Drafts" at bounding box center [75, 212] width 83 height 28
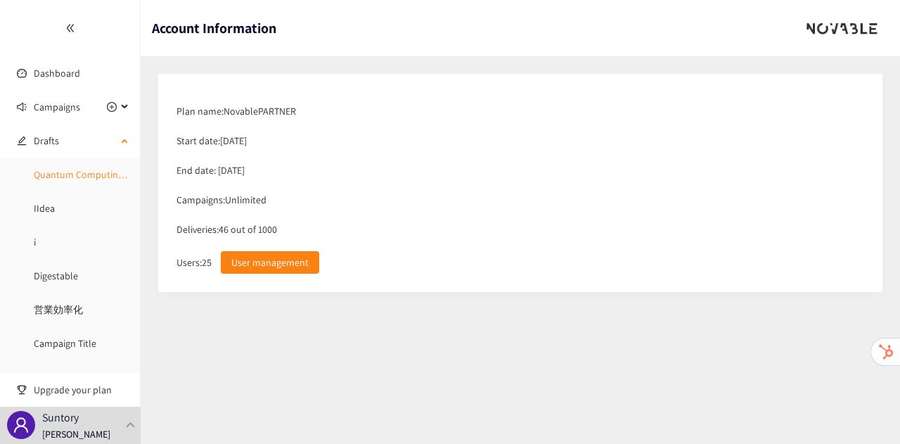
click at [79, 181] on link "Quantum Computing for Marketing" at bounding box center [107, 174] width 147 height 13
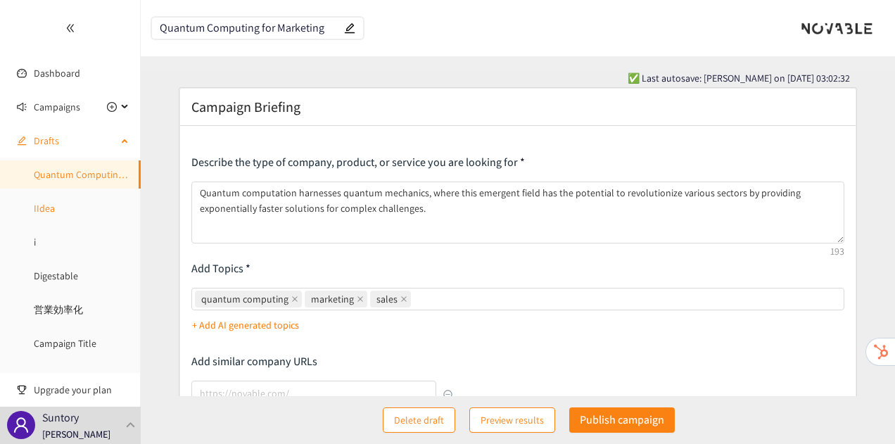
click at [55, 202] on link "IIdea" at bounding box center [44, 208] width 21 height 13
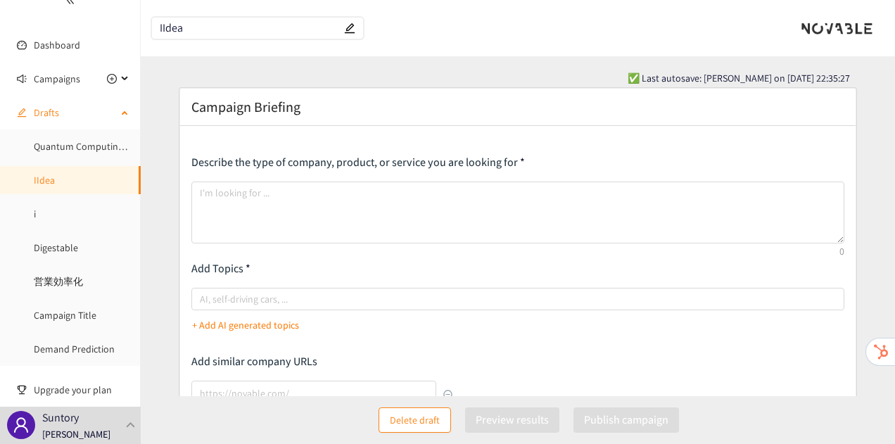
scroll to position [27, 0]
click at [36, 214] on link "i" at bounding box center [35, 214] width 2 height 13
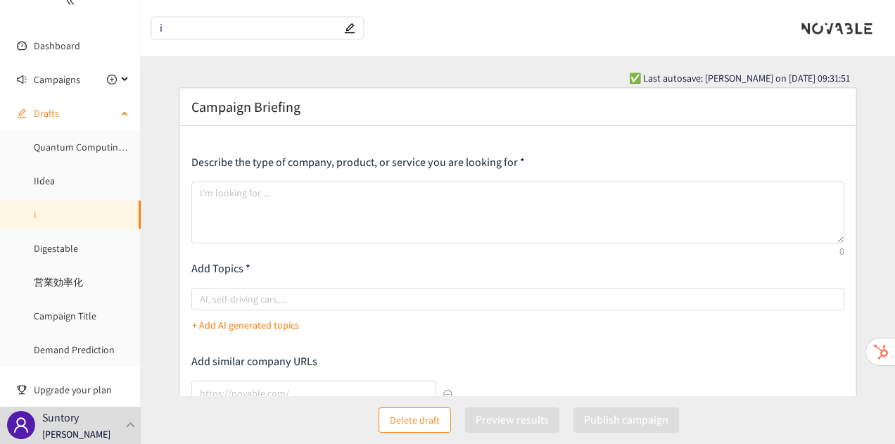
scroll to position [53, 0]
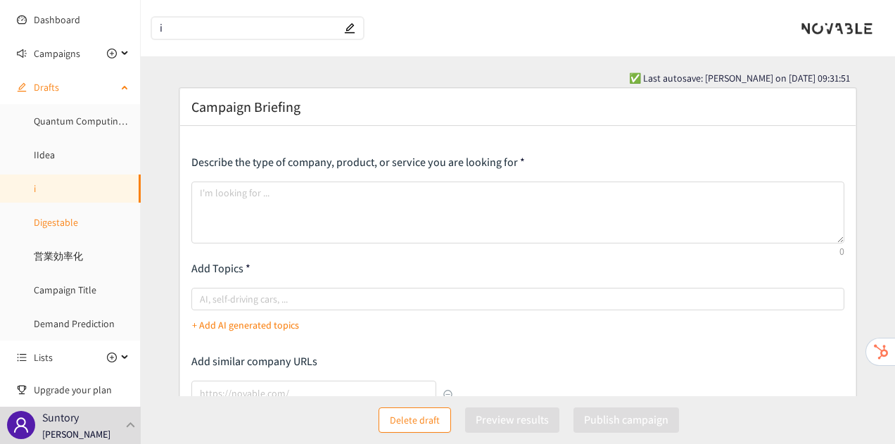
click at [76, 216] on link "Digestable" at bounding box center [56, 222] width 44 height 13
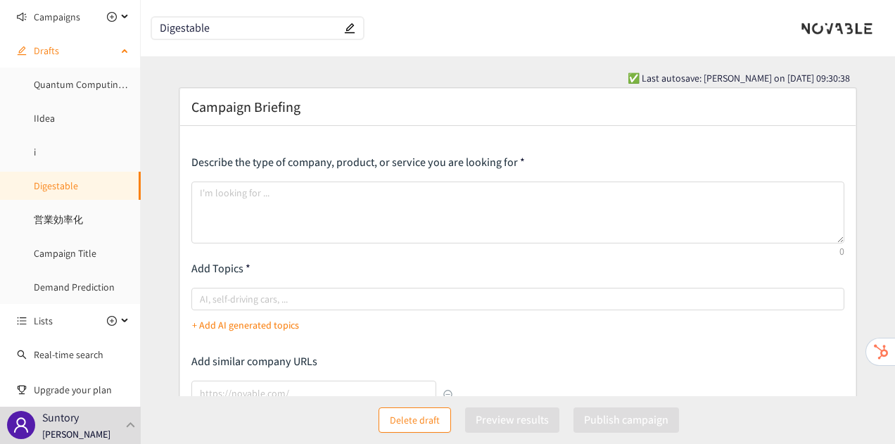
click at [76, 215] on link "営業効率化" at bounding box center [58, 219] width 49 height 13
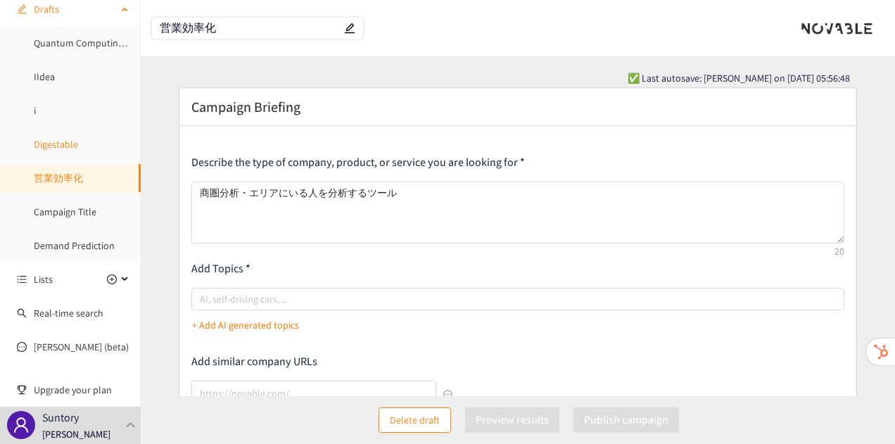
click at [76, 215] on link "Campaign Title" at bounding box center [65, 211] width 63 height 13
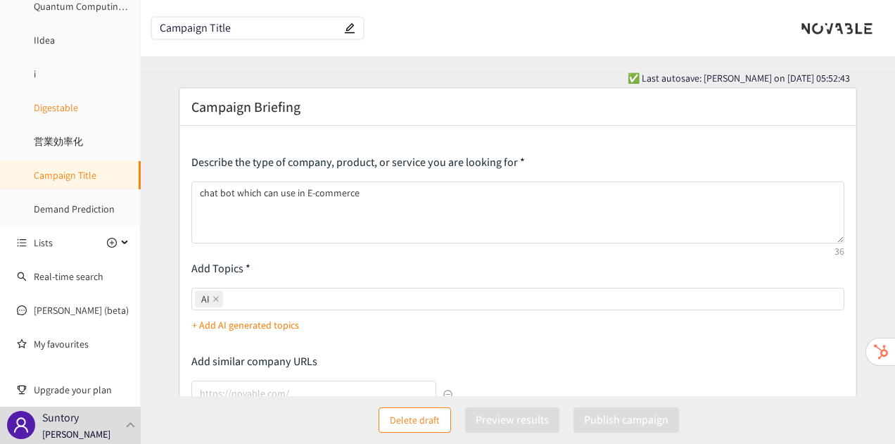
scroll to position [179, 0]
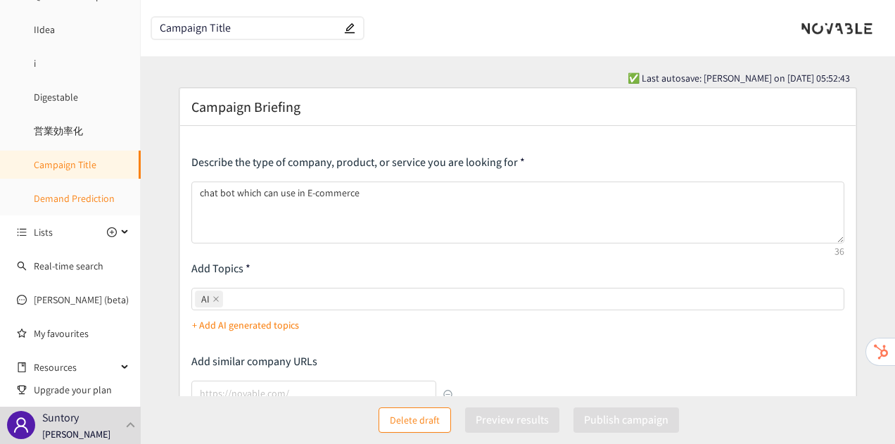
click at [83, 198] on link "Demand Prediction" at bounding box center [74, 198] width 81 height 13
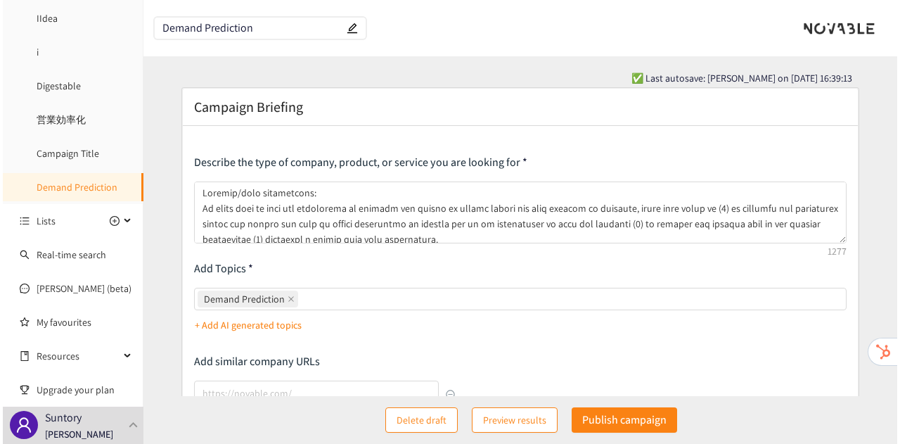
scroll to position [189, 0]
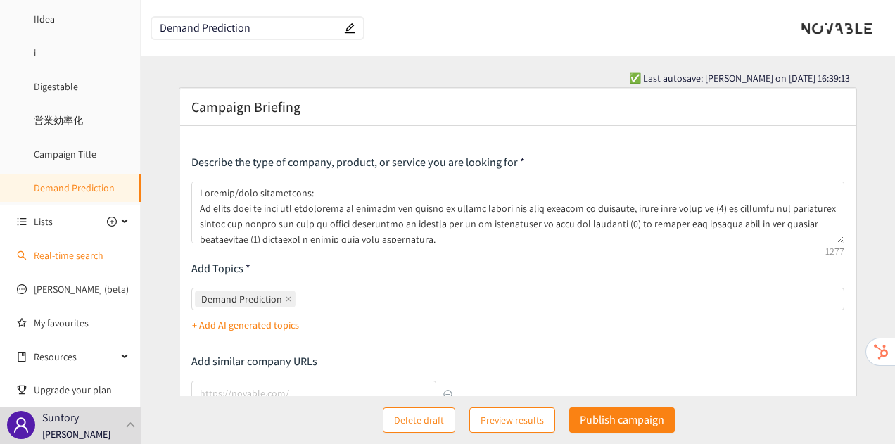
click at [89, 254] on link "Real-time search" at bounding box center [69, 255] width 70 height 13
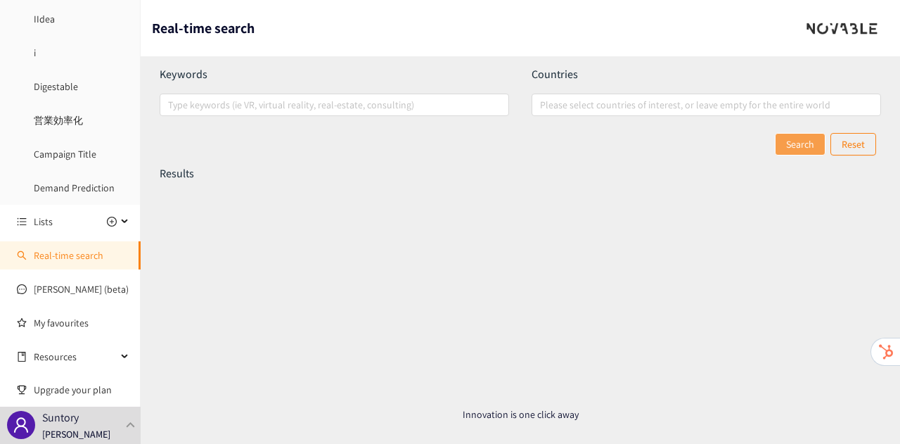
scroll to position [190, 0]
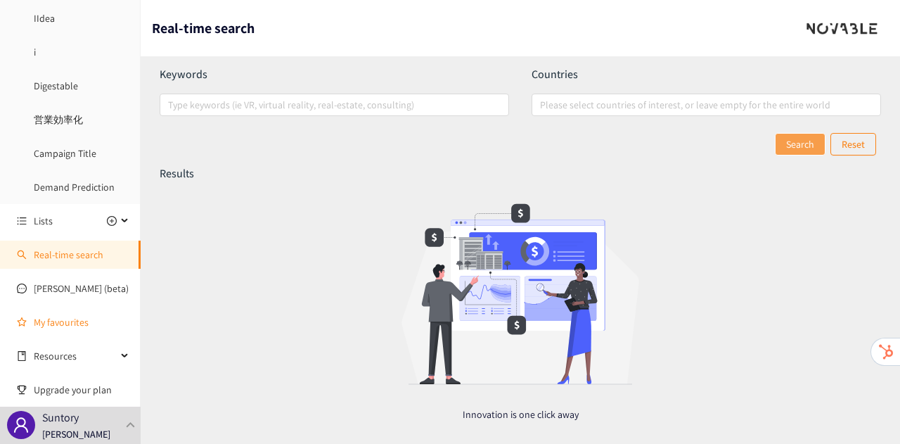
click at [73, 335] on link "My favourites" at bounding box center [82, 322] width 96 height 28
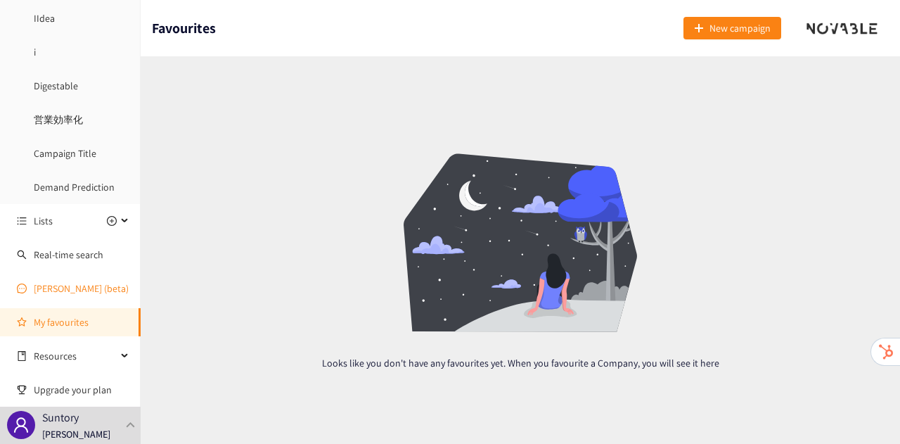
click at [63, 282] on link "[PERSON_NAME] (beta)" at bounding box center [81, 288] width 95 height 13
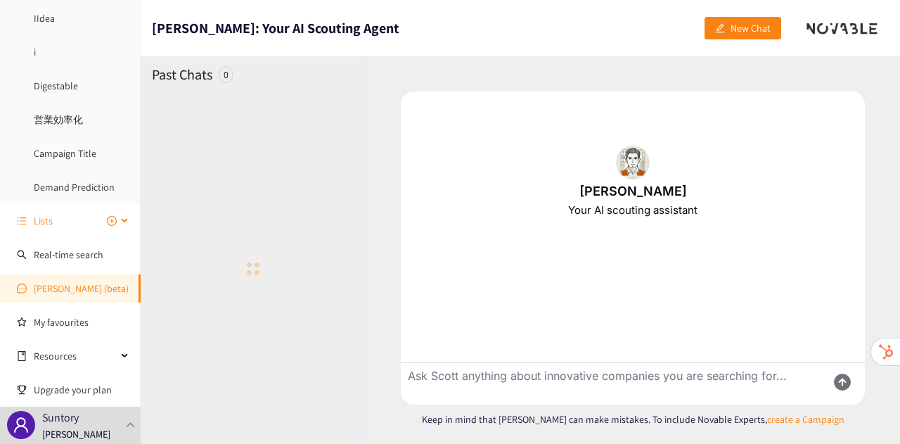
click at [47, 214] on span "Lists" at bounding box center [43, 221] width 19 height 28
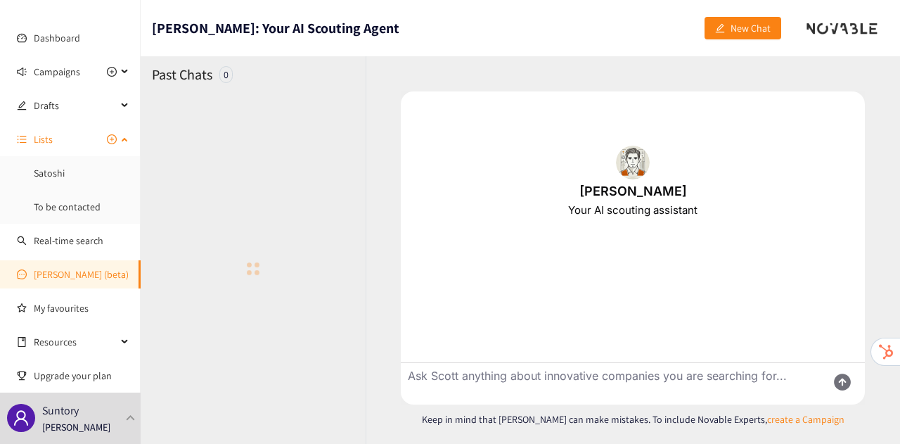
scroll to position [35, 0]
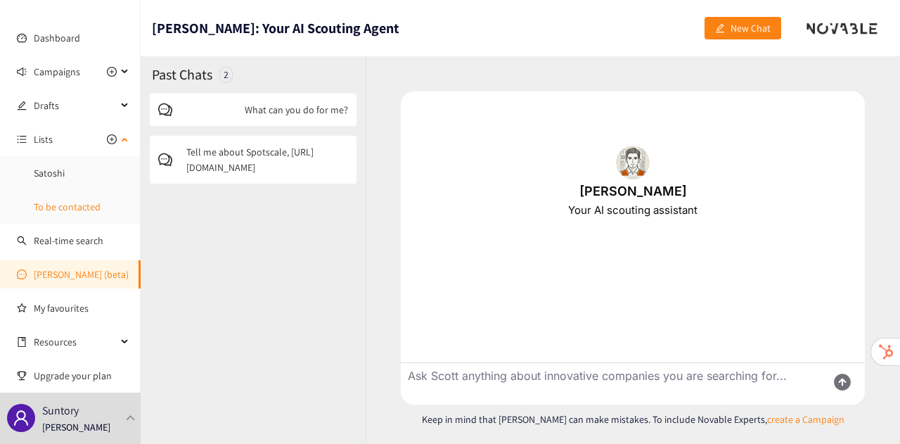
click at [53, 207] on link "To be contacted" at bounding box center [67, 206] width 67 height 13
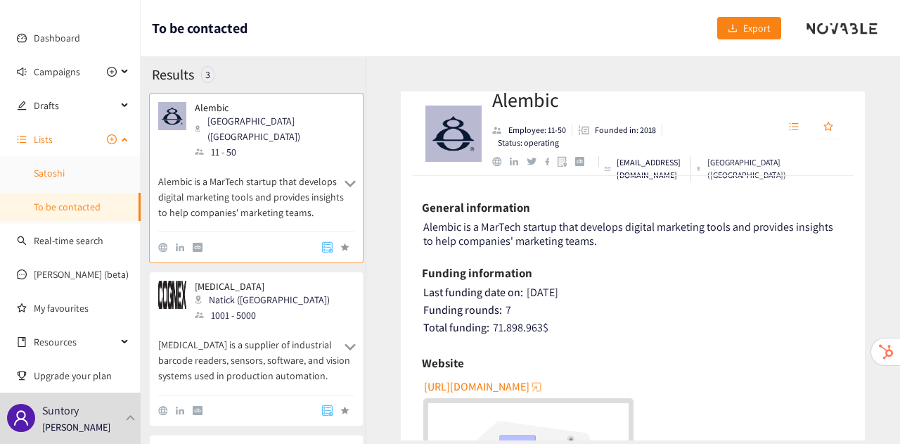
click at [48, 167] on link "Satoshi" at bounding box center [49, 173] width 31 height 13
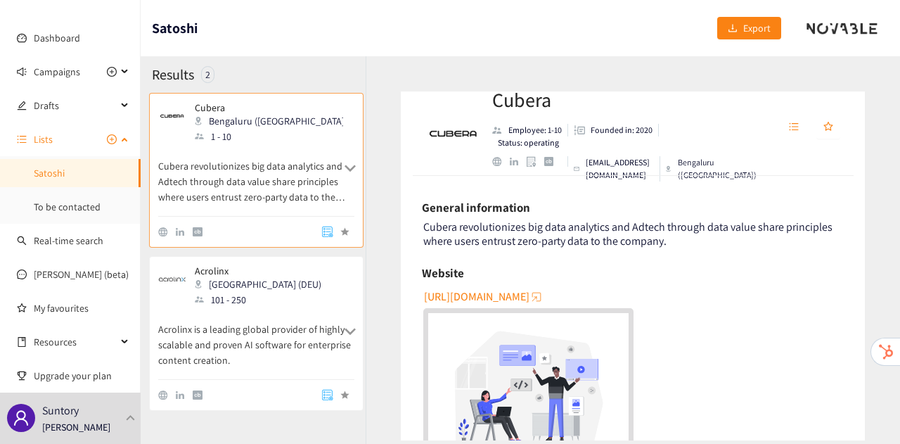
click at [74, 137] on span "Lists" at bounding box center [75, 139] width 83 height 28
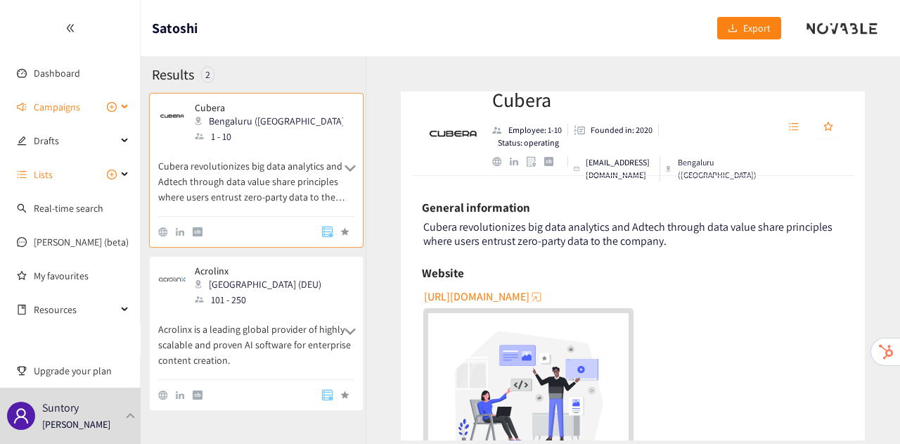
click at [70, 101] on span "Campaigns" at bounding box center [57, 107] width 46 height 28
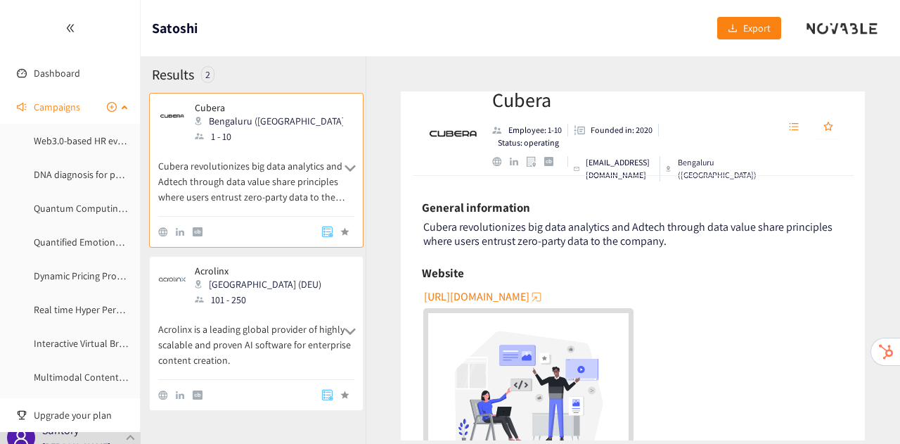
click at [70, 101] on span "Campaigns" at bounding box center [57, 107] width 46 height 28
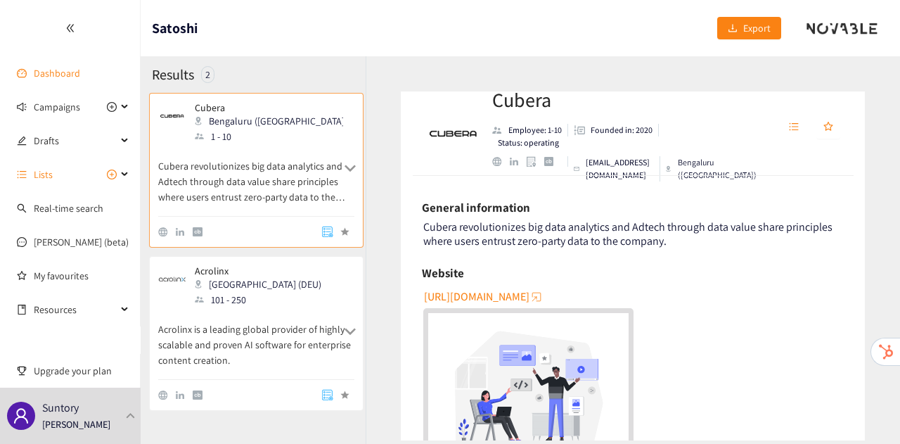
click at [59, 77] on link "Dashboard" at bounding box center [57, 73] width 46 height 13
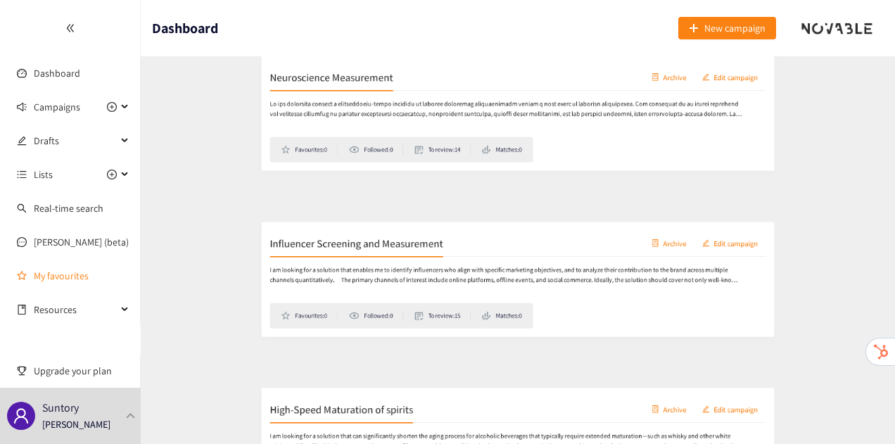
scroll to position [2257, 0]
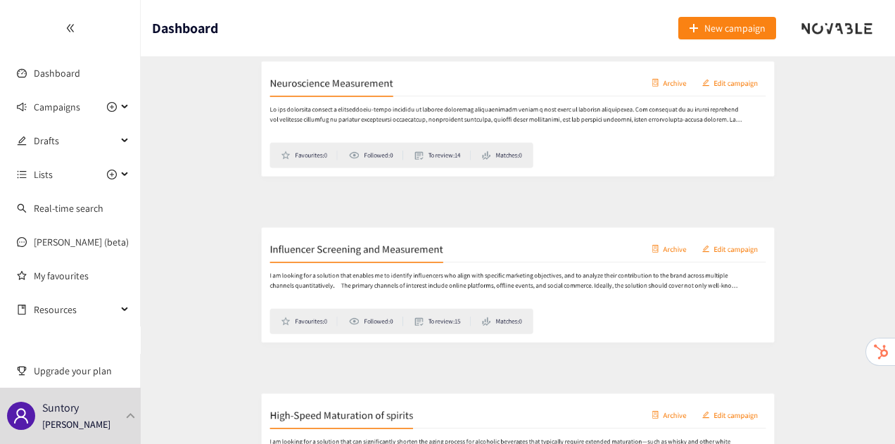
click at [218, 69] on h2 "Neuroscience Measurement" at bounding box center [268, 70] width 165 height 20
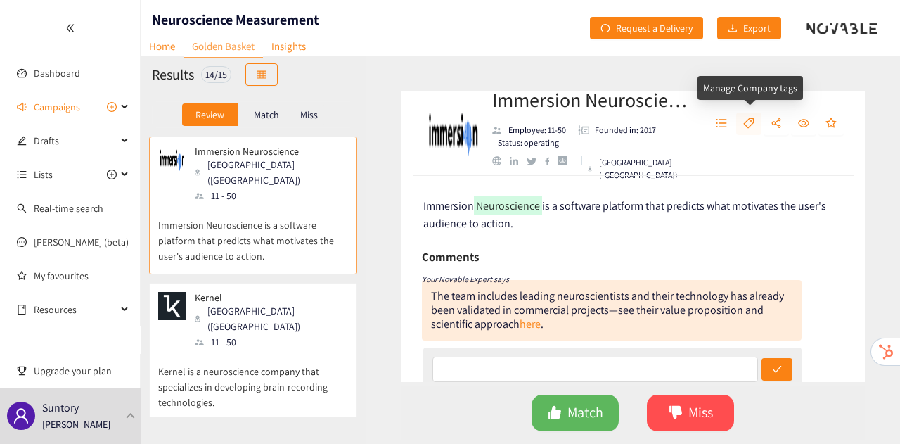
click at [749, 124] on icon "tag" at bounding box center [748, 122] width 11 height 11
